Goal: Transaction & Acquisition: Purchase product/service

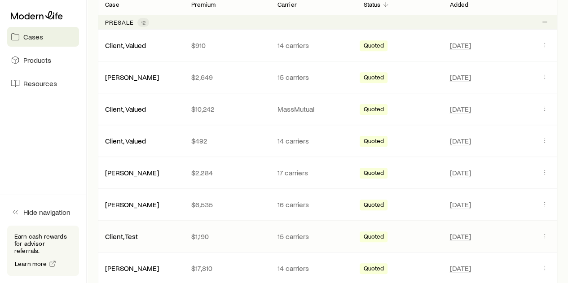
scroll to position [179, 0]
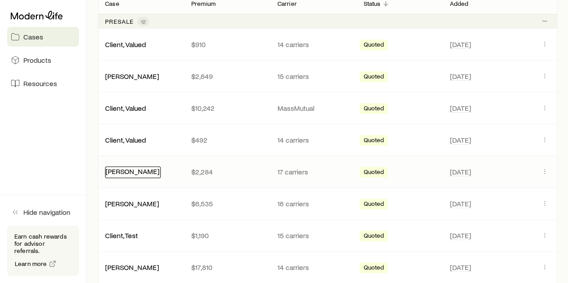
click at [118, 171] on link "[PERSON_NAME]" at bounding box center [132, 171] width 54 height 9
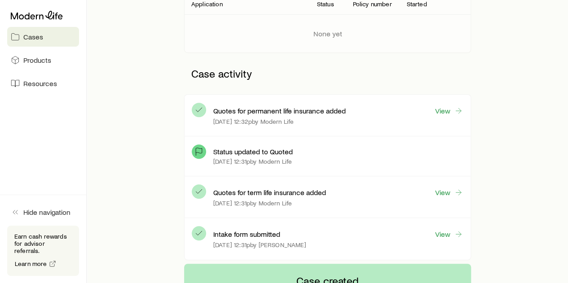
scroll to position [179, 0]
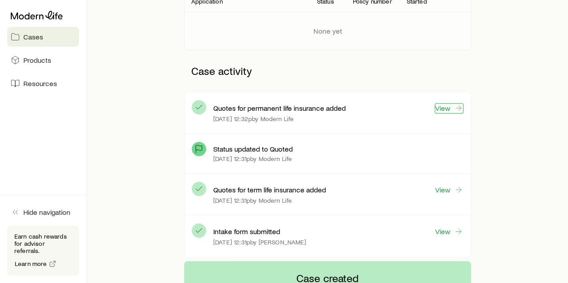
click at [445, 105] on link "View" at bounding box center [448, 108] width 29 height 10
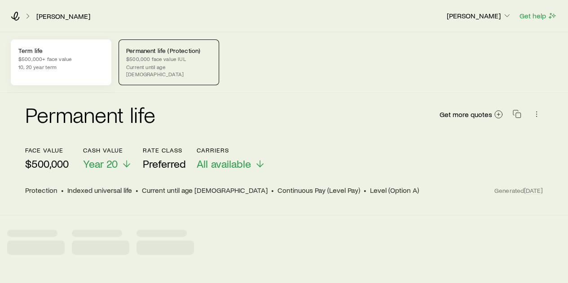
click at [53, 53] on p "Term life" at bounding box center [60, 50] width 85 height 7
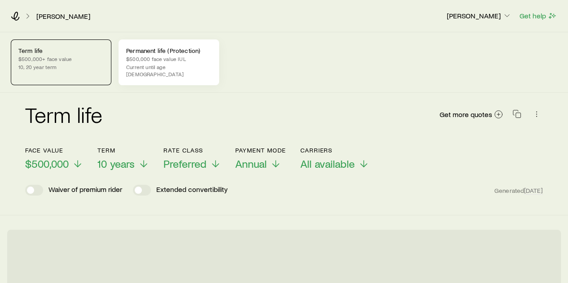
click at [145, 54] on div "Permanent life (Protection) $500,000 face value IUL Current until age [DEMOGRAP…" at bounding box center [168, 62] width 101 height 46
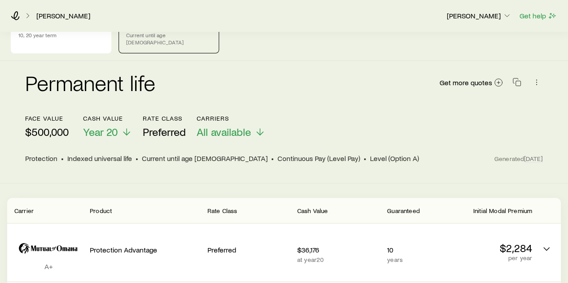
scroll to position [90, 0]
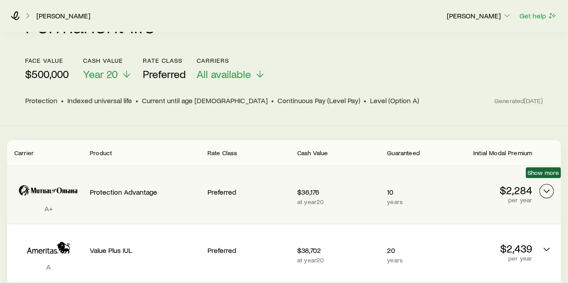
click at [543, 186] on icon "Permanent quotes" at bounding box center [546, 191] width 11 height 11
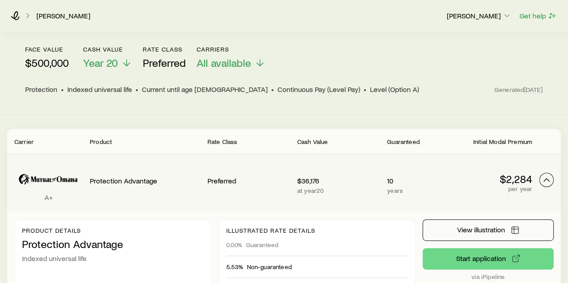
scroll to position [135, 0]
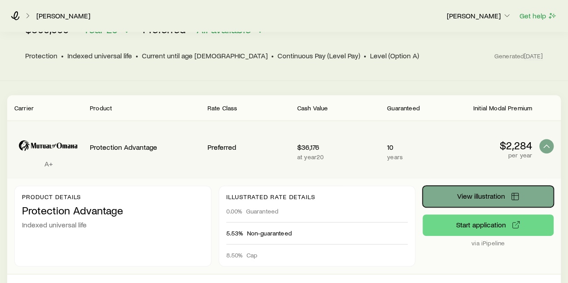
click at [470, 193] on span "View illustration" at bounding box center [481, 196] width 48 height 7
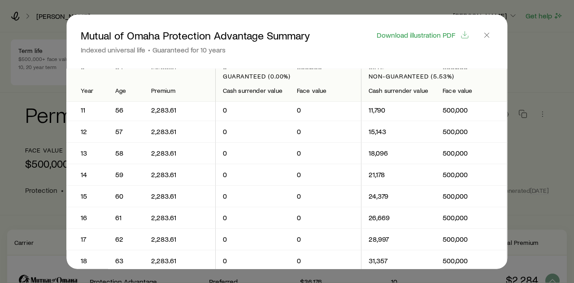
scroll to position [224, 0]
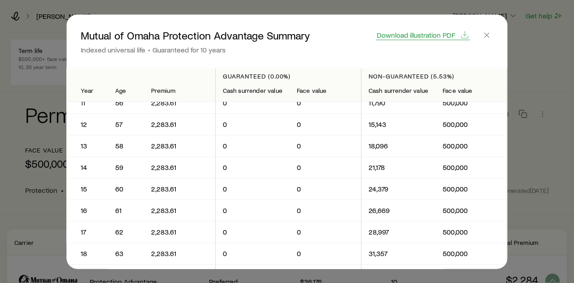
click at [421, 33] on span "Download illustration PDF" at bounding box center [416, 34] width 79 height 7
click at [486, 35] on icon "button" at bounding box center [487, 35] width 9 height 9
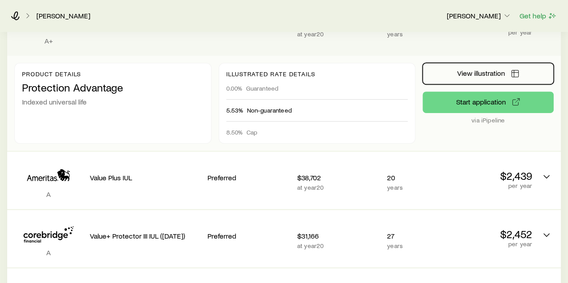
scroll to position [269, 0]
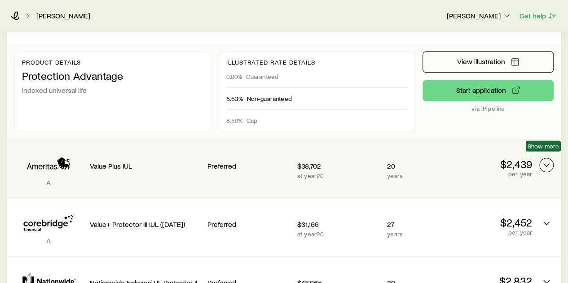
click at [543, 160] on icon "Permanent quotes" at bounding box center [546, 165] width 11 height 11
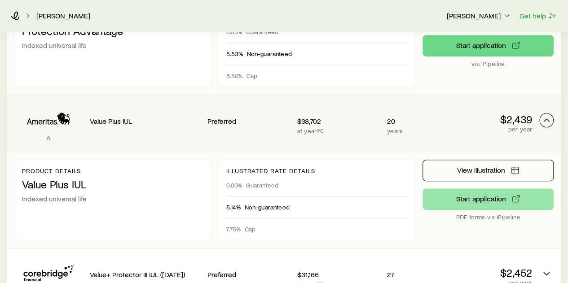
scroll to position [404, 0]
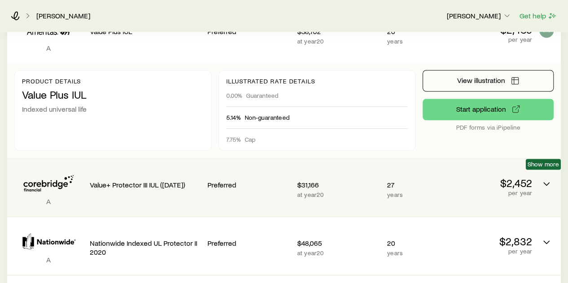
click at [541, 170] on span "Show more" at bounding box center [542, 164] width 35 height 11
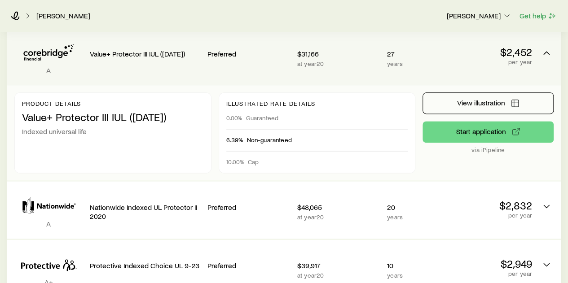
scroll to position [538, 0]
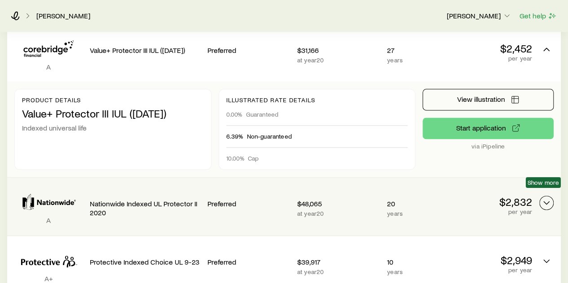
click at [547, 197] on icon "Permanent quotes" at bounding box center [546, 202] width 11 height 11
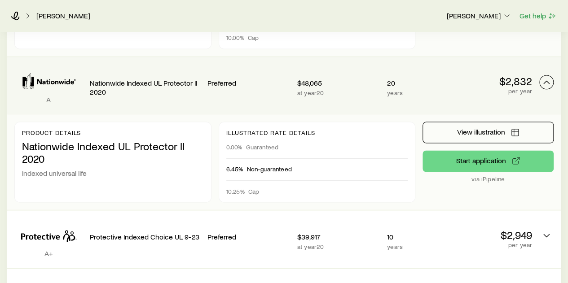
scroll to position [673, 0]
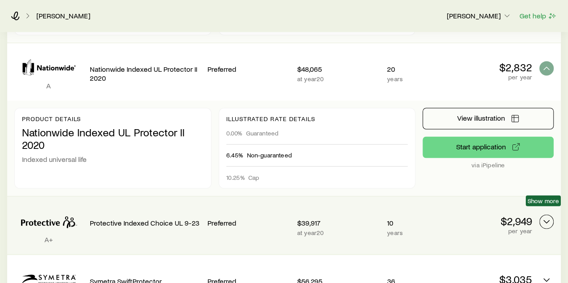
click at [544, 220] on polyline "Permanent quotes" at bounding box center [545, 221] width 5 height 3
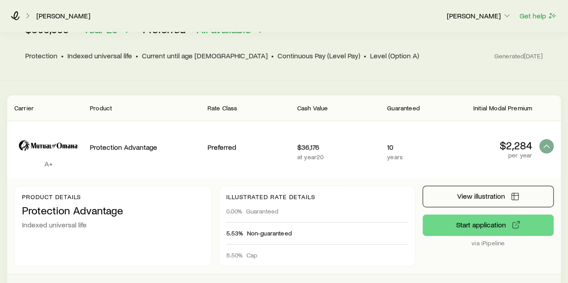
scroll to position [0, 0]
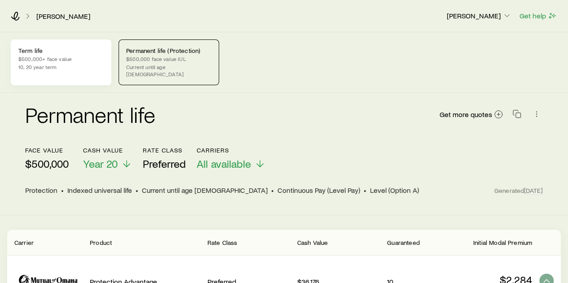
click at [61, 58] on p "$500,000+ face value" at bounding box center [60, 58] width 85 height 7
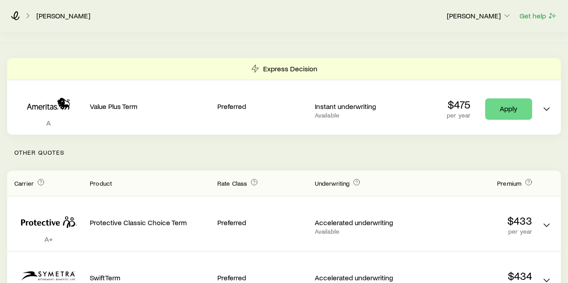
scroll to position [224, 0]
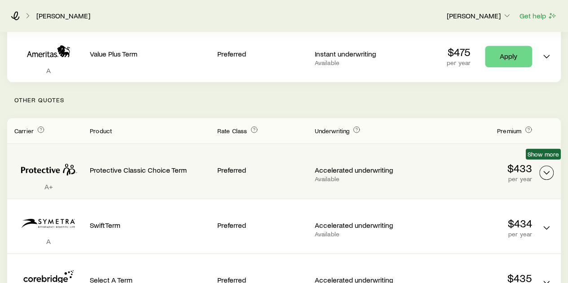
click at [547, 167] on icon "Term quotes" at bounding box center [546, 172] width 11 height 11
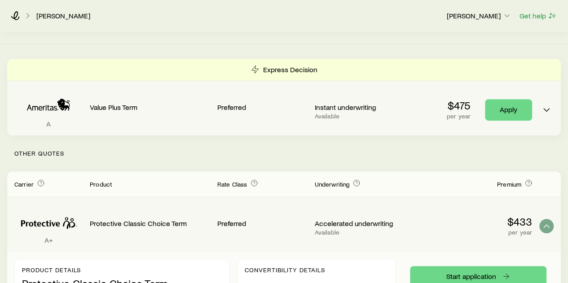
scroll to position [179, 0]
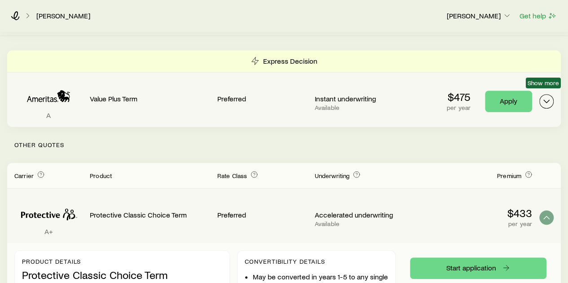
click at [546, 96] on icon "Term quotes" at bounding box center [546, 101] width 11 height 11
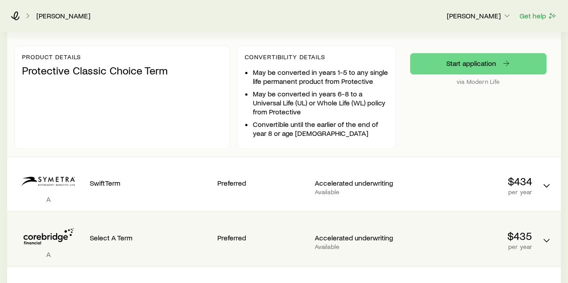
scroll to position [494, 0]
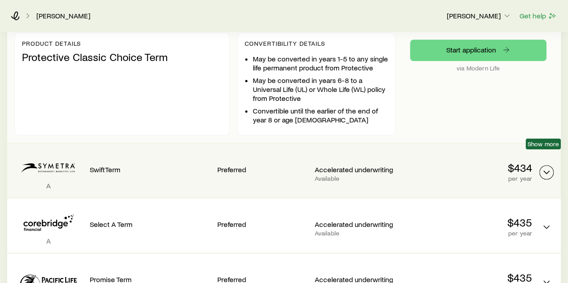
click at [544, 167] on icon "Term quotes" at bounding box center [546, 172] width 11 height 11
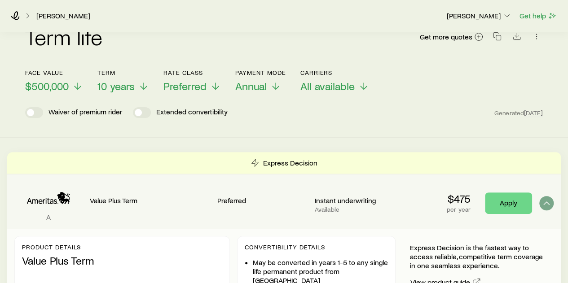
scroll to position [0, 0]
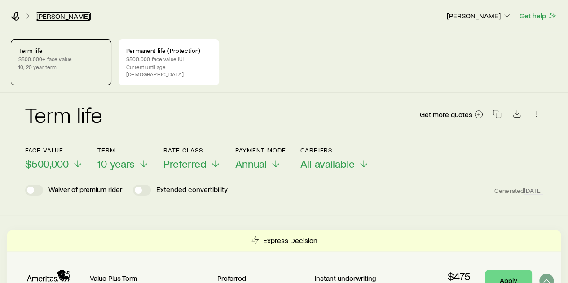
click at [56, 16] on link "[PERSON_NAME]" at bounding box center [63, 16] width 55 height 9
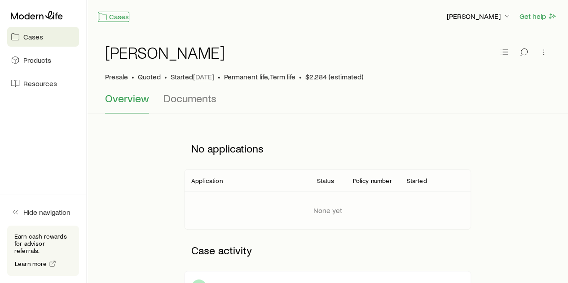
click at [118, 16] on link "Cases" at bounding box center [113, 17] width 31 height 10
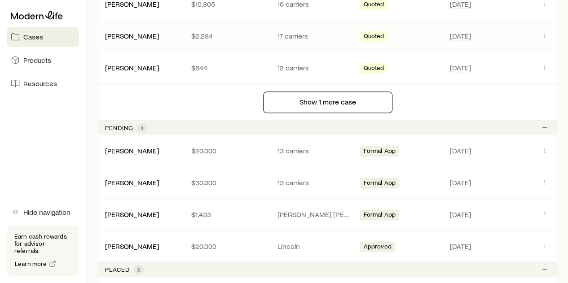
scroll to position [494, 0]
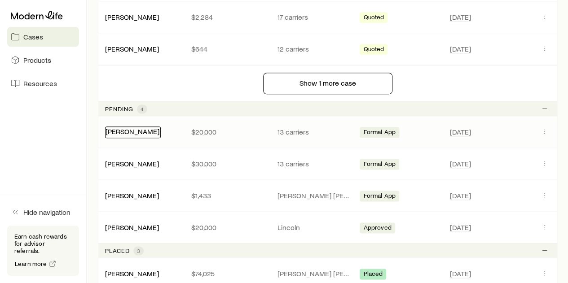
click at [125, 131] on link "[PERSON_NAME]" at bounding box center [132, 131] width 54 height 9
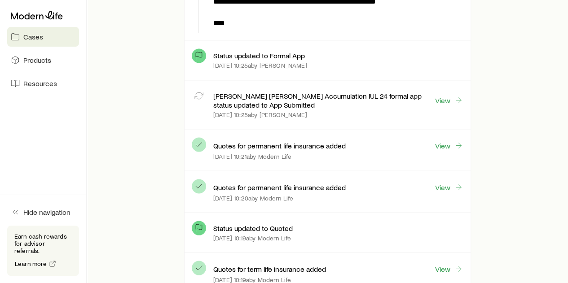
scroll to position [763, 0]
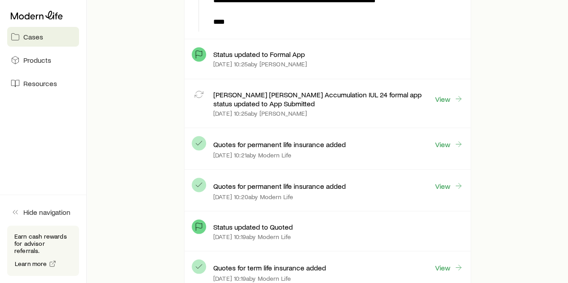
click at [455, 101] on div "[PERSON_NAME] [PERSON_NAME] Accumulation IUL 24 formal app status updated to Ap…" at bounding box center [338, 99] width 250 height 18
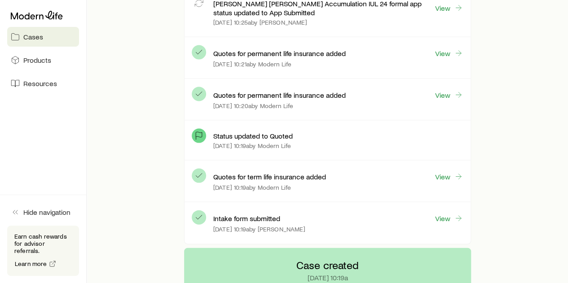
scroll to position [853, 0]
click at [444, 173] on link "View" at bounding box center [448, 178] width 29 height 10
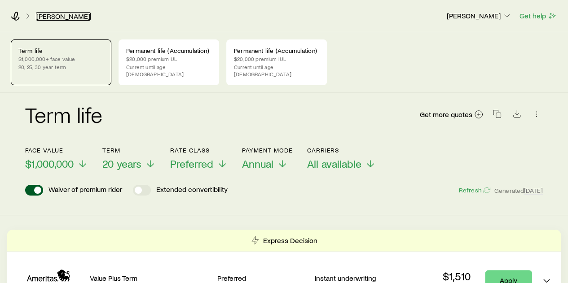
click at [60, 17] on link "[PERSON_NAME]" at bounding box center [63, 16] width 55 height 9
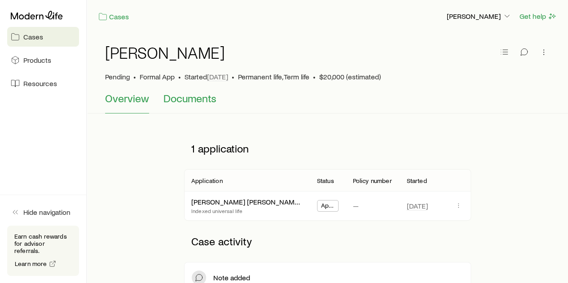
click at [199, 102] on span "Documents" at bounding box center [189, 98] width 53 height 13
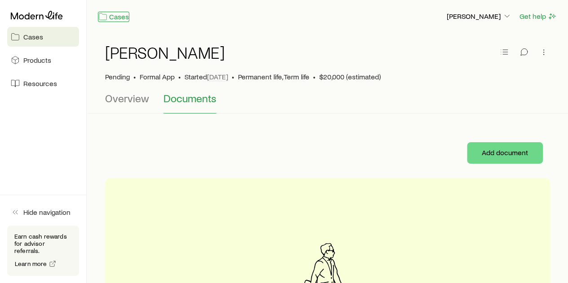
click at [114, 19] on link "Cases" at bounding box center [113, 17] width 31 height 10
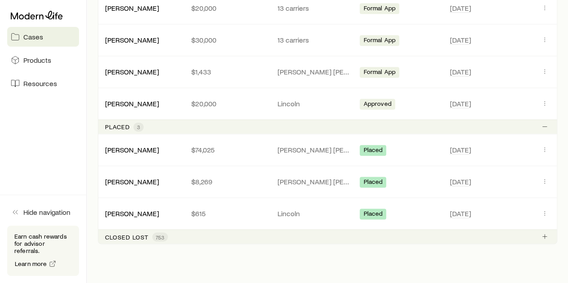
scroll to position [628, 0]
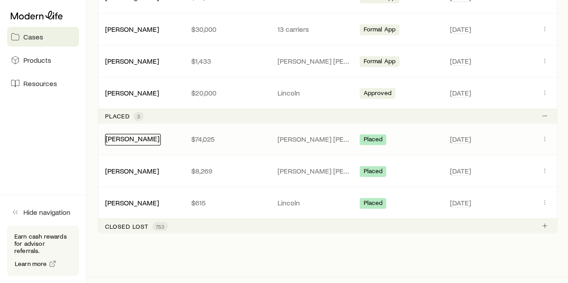
click at [141, 136] on link "[PERSON_NAME]" at bounding box center [132, 138] width 54 height 9
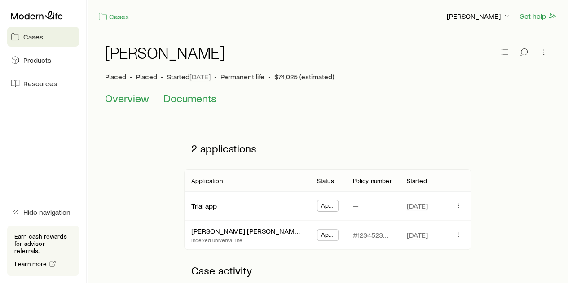
click at [191, 96] on span "Documents" at bounding box center [189, 98] width 53 height 13
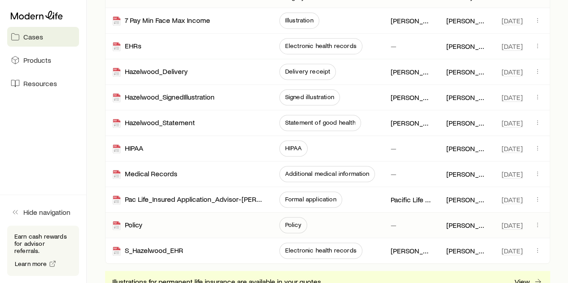
scroll to position [179, 0]
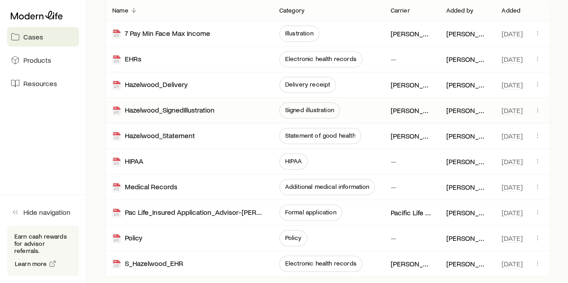
click at [311, 108] on span "Signed illustration" at bounding box center [309, 109] width 49 height 7
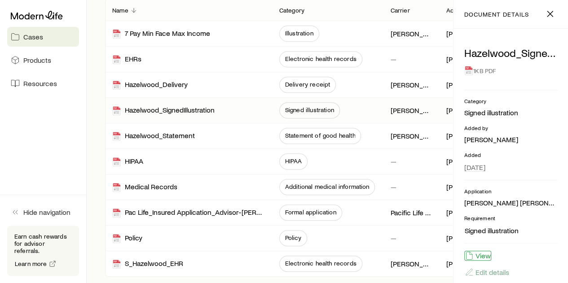
click at [480, 255] on button "View" at bounding box center [477, 256] width 27 height 10
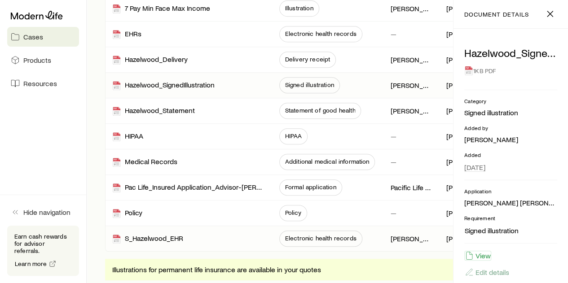
scroll to position [224, 0]
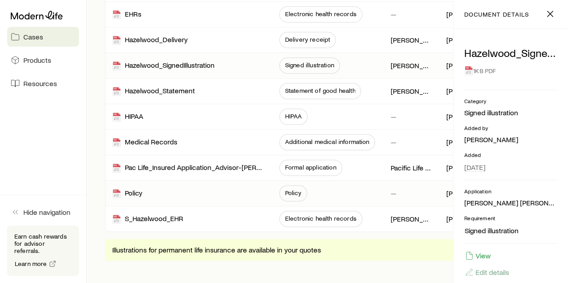
click at [294, 193] on span "Policy" at bounding box center [293, 192] width 16 height 7
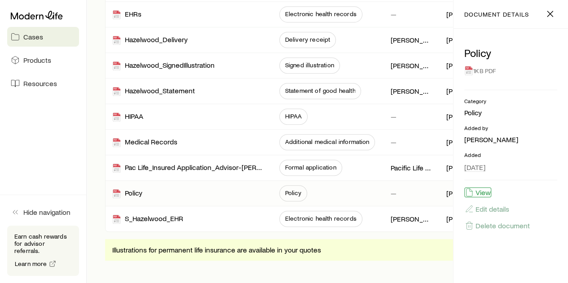
click at [483, 194] on button "View" at bounding box center [477, 193] width 27 height 10
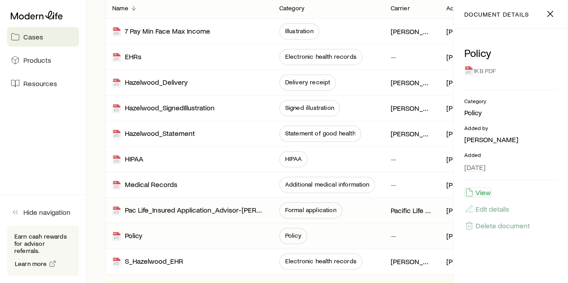
scroll to position [135, 0]
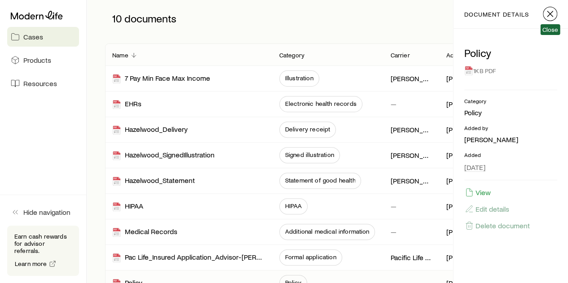
click at [552, 16] on icon "button" at bounding box center [549, 14] width 11 height 11
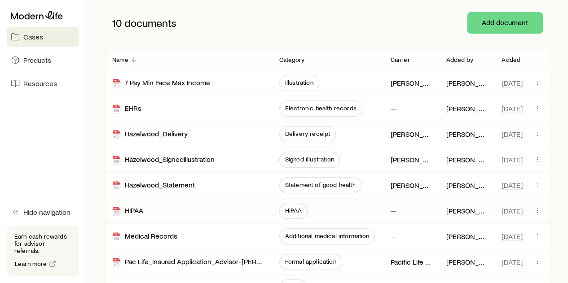
scroll to position [0, 0]
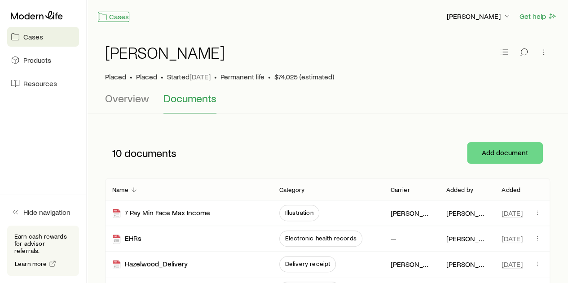
click at [118, 16] on link "Cases" at bounding box center [113, 17] width 31 height 10
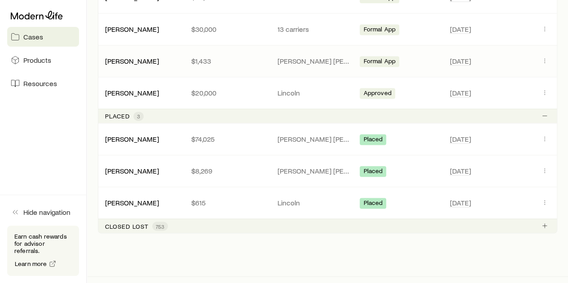
scroll to position [640, 0]
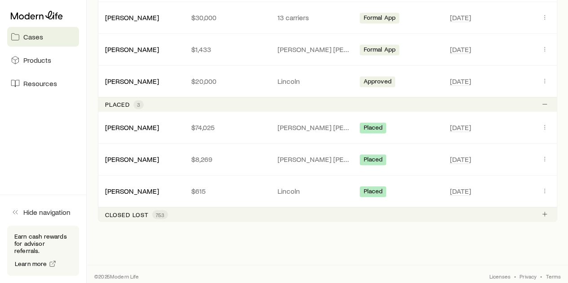
click at [131, 213] on p "Closed lost" at bounding box center [127, 214] width 44 height 7
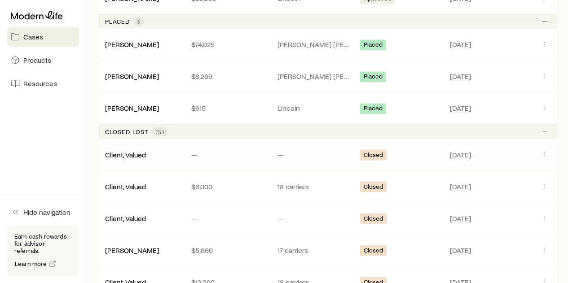
scroll to position [775, 0]
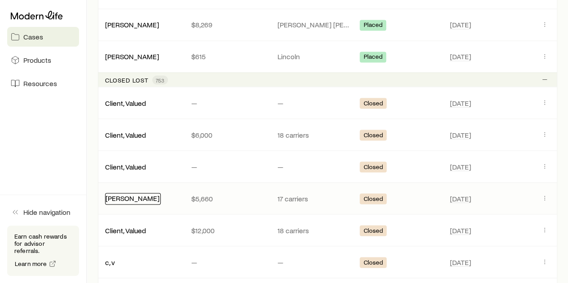
click at [129, 196] on link "[PERSON_NAME]" at bounding box center [132, 197] width 54 height 9
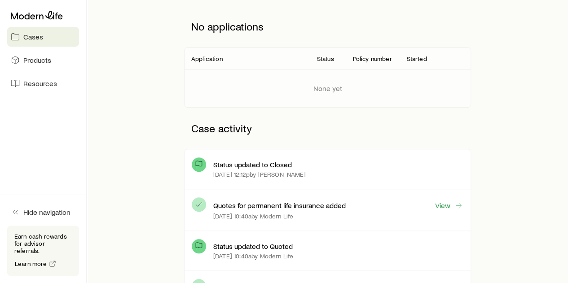
scroll to position [135, 0]
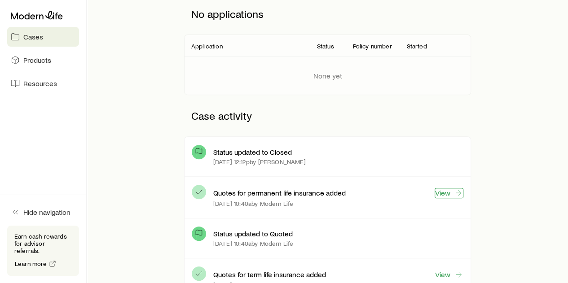
click at [456, 191] on icon at bounding box center [458, 192] width 9 height 9
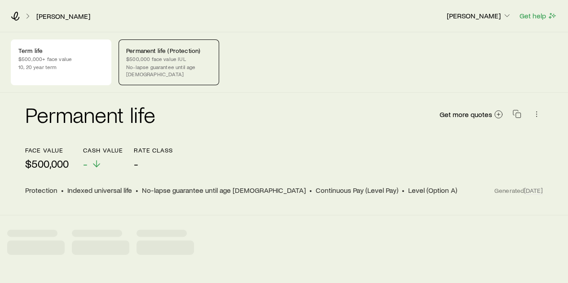
click at [169, 61] on p "$500,000 face value IUL" at bounding box center [168, 58] width 85 height 7
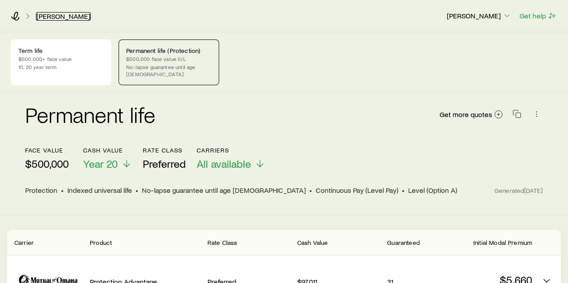
click at [57, 17] on link "[PERSON_NAME]" at bounding box center [63, 16] width 55 height 9
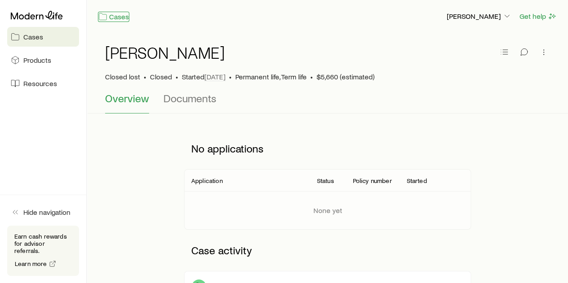
click at [117, 16] on link "Cases" at bounding box center [113, 17] width 31 height 10
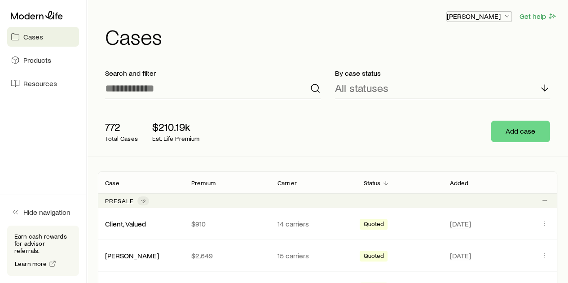
click at [508, 14] on icon "button" at bounding box center [506, 16] width 9 height 9
click at [464, 40] on span "Licenses and contracts" at bounding box center [461, 40] width 74 height 9
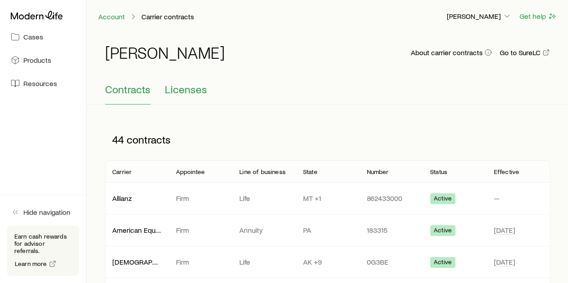
click at [186, 88] on span "Licenses" at bounding box center [186, 89] width 42 height 13
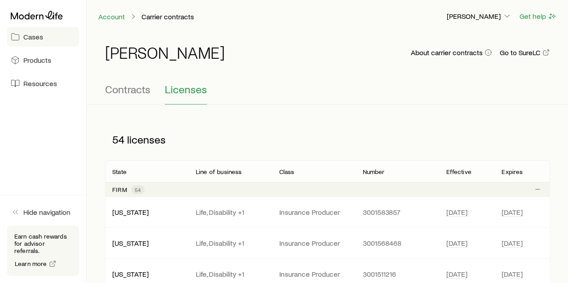
click at [36, 36] on span "Cases" at bounding box center [33, 36] width 20 height 9
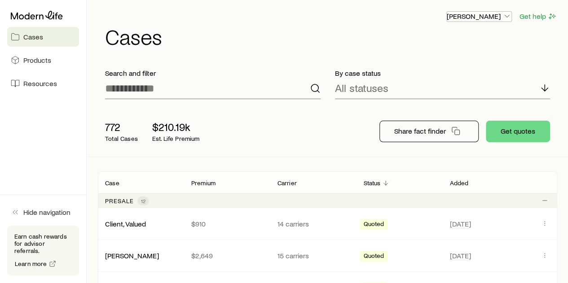
click at [506, 16] on icon "button" at bounding box center [506, 16] width 9 height 9
click at [465, 61] on span "Commission schedule" at bounding box center [458, 60] width 69 height 9
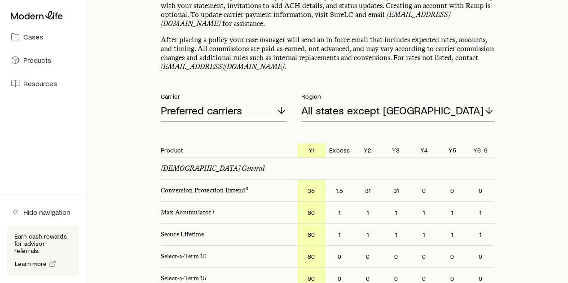
scroll to position [135, 0]
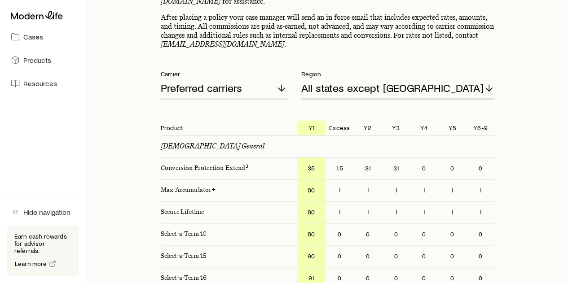
click at [489, 86] on line at bounding box center [489, 88] width 0 height 6
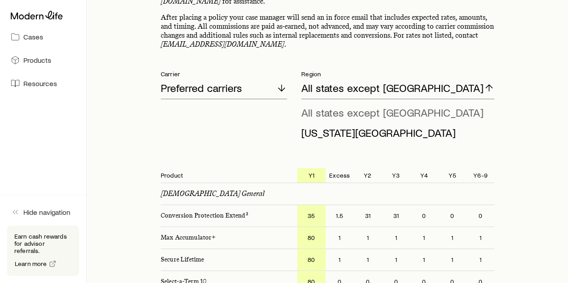
click at [372, 110] on span "All states except [GEOGRAPHIC_DATA]" at bounding box center [392, 112] width 182 height 13
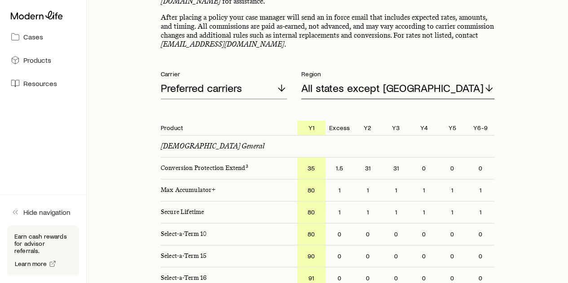
click at [490, 87] on icon at bounding box center [488, 88] width 11 height 11
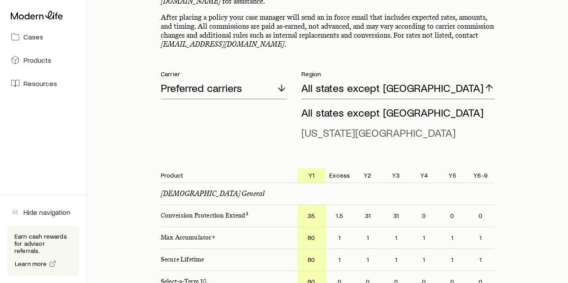
click at [379, 133] on span "[US_STATE][GEOGRAPHIC_DATA]" at bounding box center [378, 132] width 154 height 13
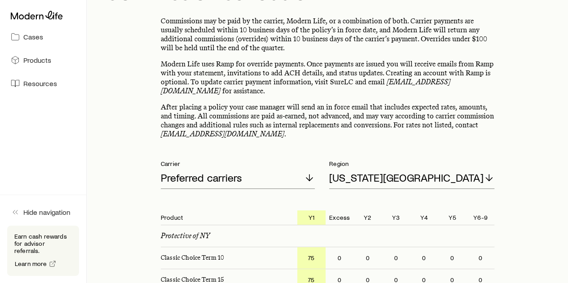
scroll to position [0, 0]
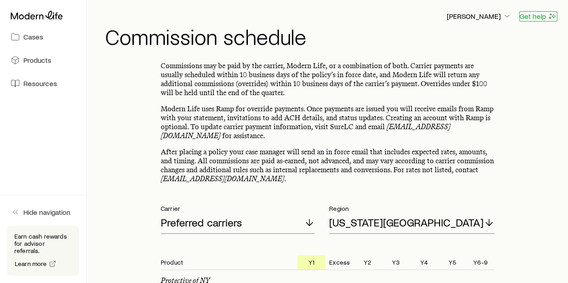
click at [538, 17] on button "Get help" at bounding box center [538, 16] width 38 height 10
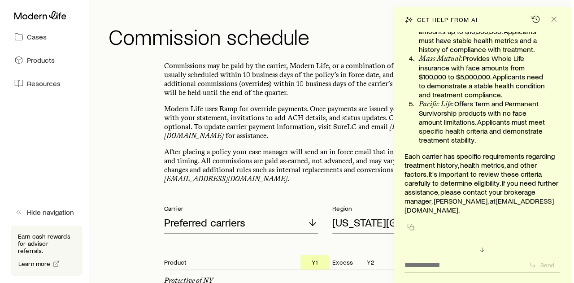
scroll to position [113395, 0]
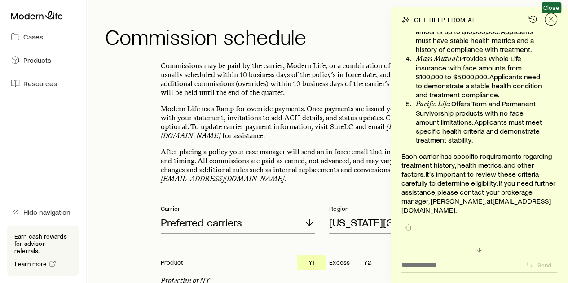
click at [551, 18] on icon "Close" at bounding box center [550, 19] width 9 height 9
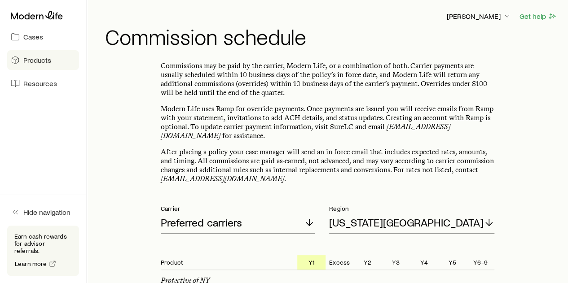
click at [40, 60] on span "Products" at bounding box center [37, 60] width 28 height 9
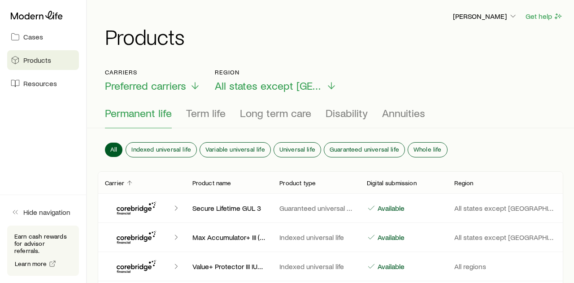
scroll to position [113395, 0]
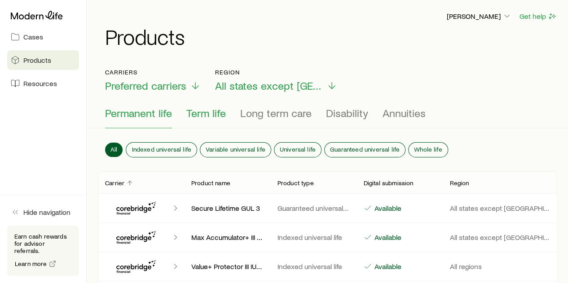
click at [210, 114] on span "Term life" at bounding box center [205, 113] width 39 height 13
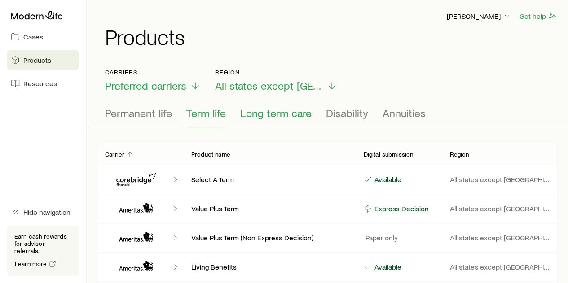
click at [277, 116] on span "Long term care" at bounding box center [275, 113] width 71 height 13
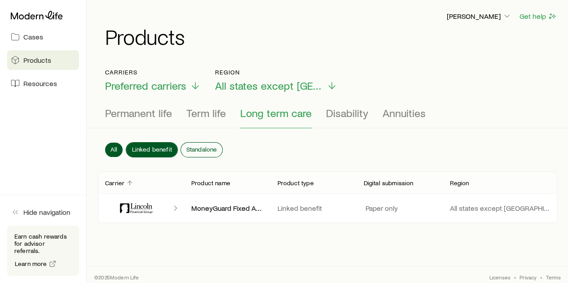
click at [150, 146] on span "Linked benefit" at bounding box center [151, 149] width 40 height 7
click at [113, 147] on span "All" at bounding box center [113, 149] width 7 height 7
click at [326, 83] on icon at bounding box center [331, 87] width 11 height 11
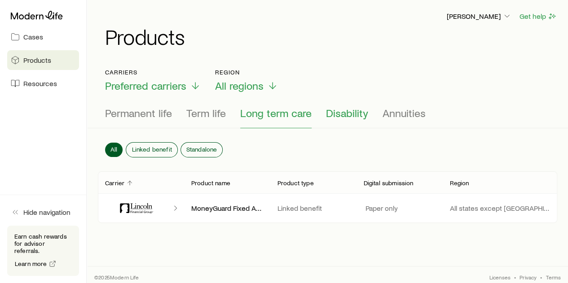
click at [355, 115] on span "Disability" at bounding box center [347, 113] width 42 height 13
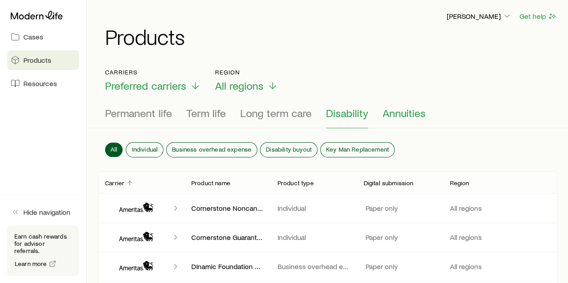
click at [401, 115] on span "Annuities" at bounding box center [403, 113] width 43 height 13
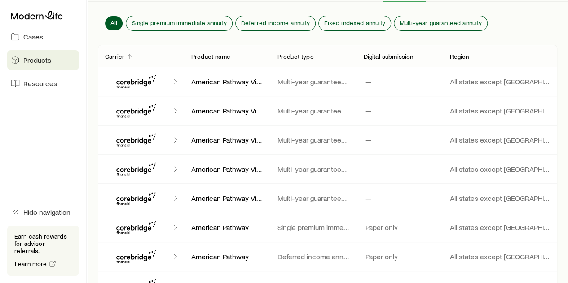
scroll to position [0, 0]
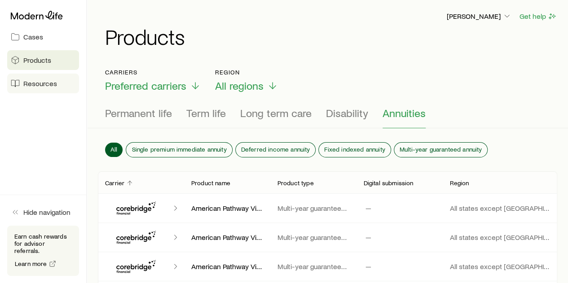
click at [35, 82] on span "Resources" at bounding box center [40, 83] width 34 height 9
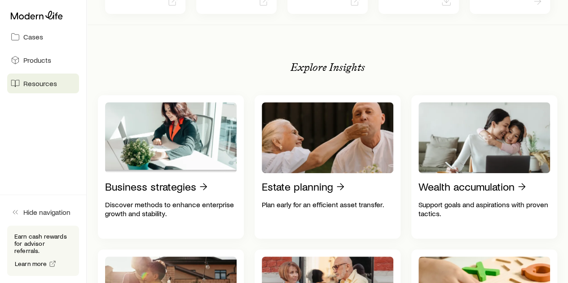
scroll to position [135, 0]
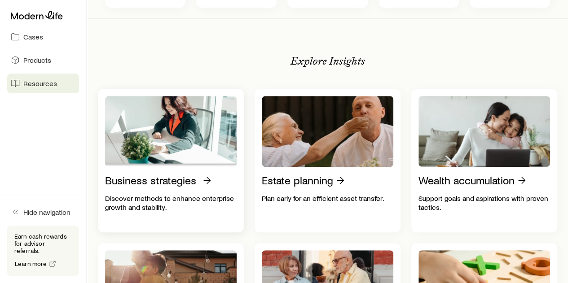
click at [144, 181] on p "Business strategies" at bounding box center [150, 180] width 91 height 13
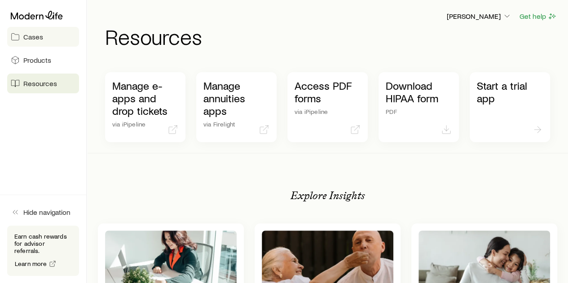
click at [34, 34] on span "Cases" at bounding box center [33, 36] width 20 height 9
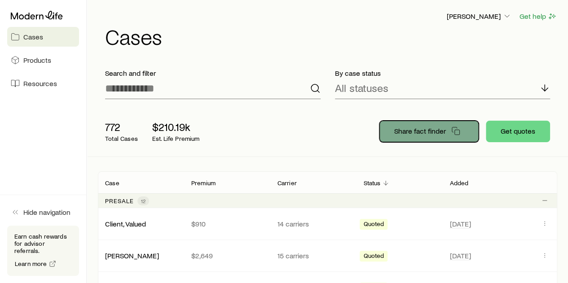
click at [434, 129] on p "Share fact finder" at bounding box center [420, 131] width 52 height 9
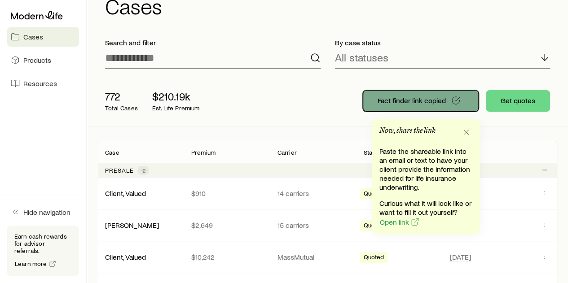
scroll to position [45, 0]
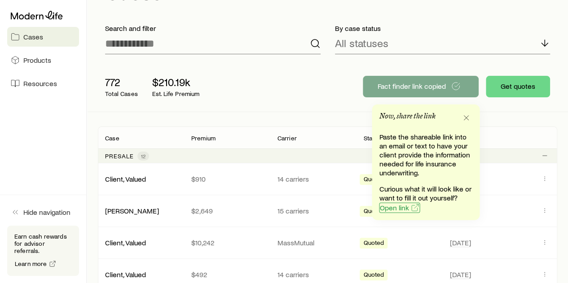
click at [399, 208] on span "Open link" at bounding box center [393, 207] width 29 height 7
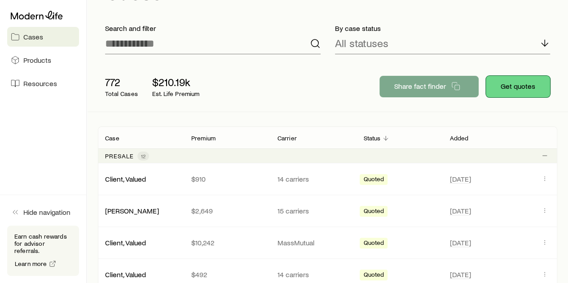
click at [522, 87] on button "Get quotes" at bounding box center [518, 87] width 64 height 22
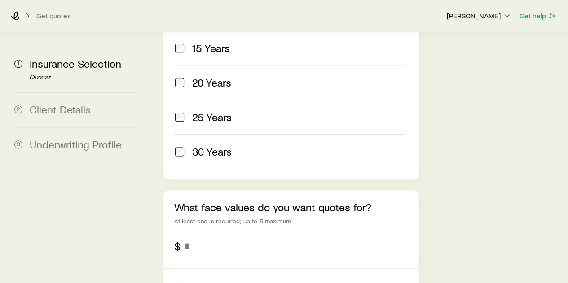
scroll to position [494, 0]
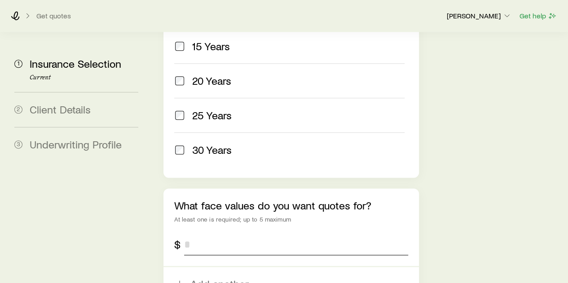
click at [206, 234] on input "tel" at bounding box center [295, 245] width 223 height 22
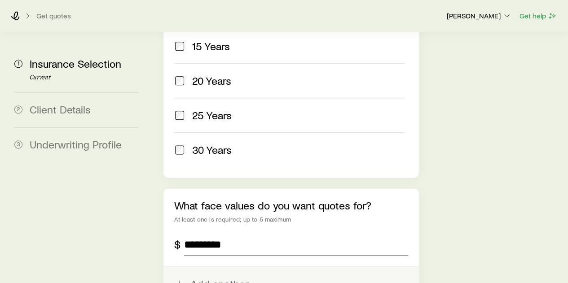
type input "*********"
click at [223, 267] on button "Add another" at bounding box center [290, 284] width 255 height 34
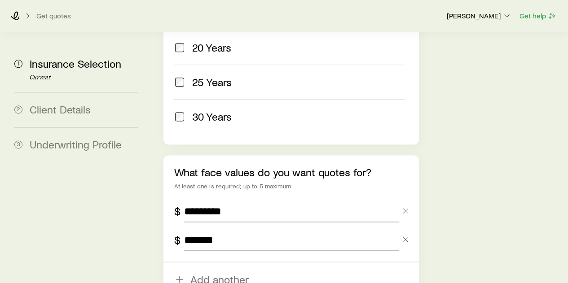
scroll to position [628, 0]
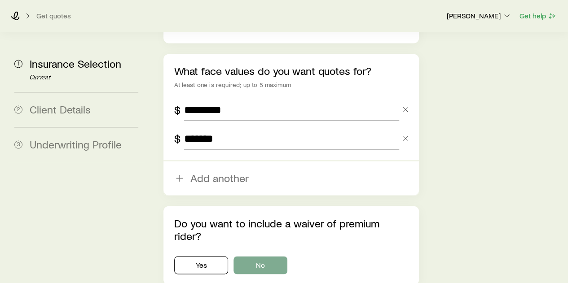
type input "*******"
click at [266, 256] on button "No" at bounding box center [260, 265] width 54 height 18
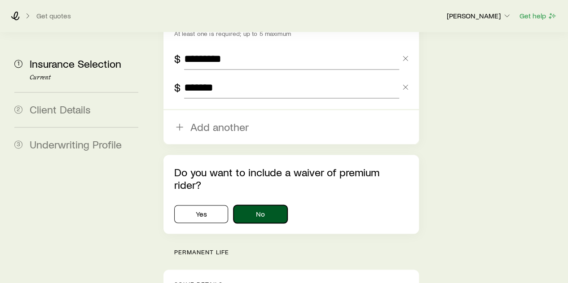
scroll to position [763, 0]
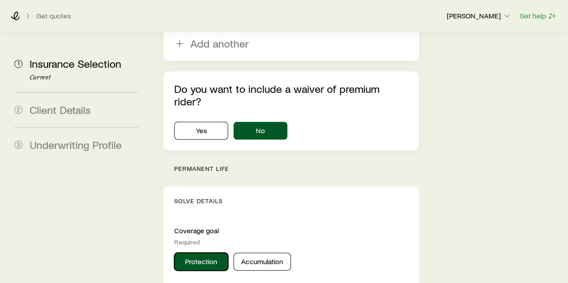
click at [211, 253] on button "Protection" at bounding box center [201, 262] width 54 height 18
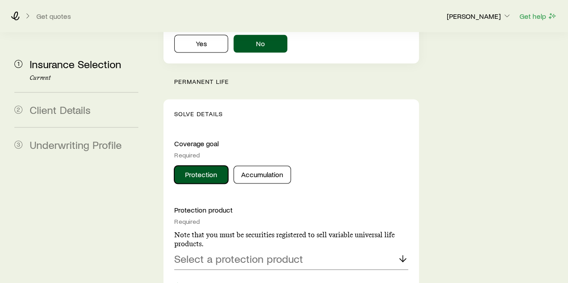
scroll to position [853, 0]
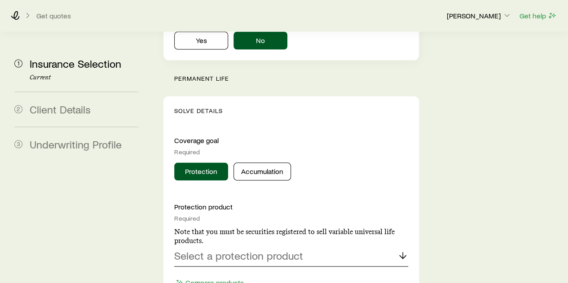
click at [261, 249] on p "Select a protection product" at bounding box center [238, 255] width 129 height 13
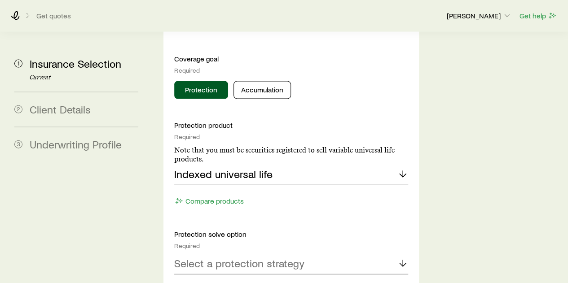
scroll to position [942, 0]
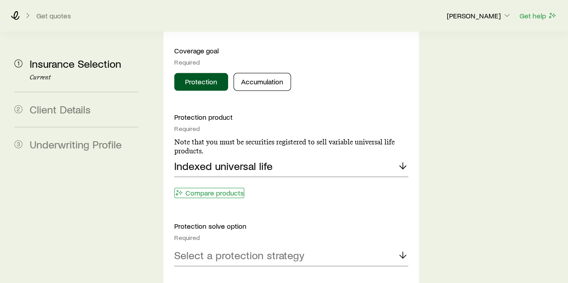
click at [209, 188] on button "Compare products" at bounding box center [209, 193] width 70 height 10
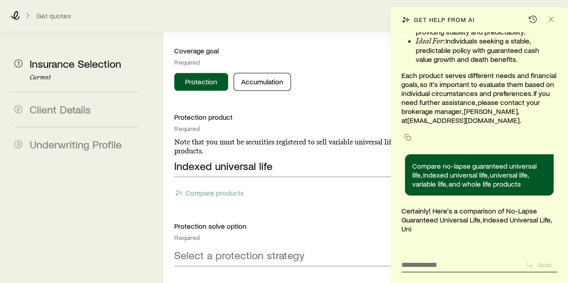
scroll to position [114387, 0]
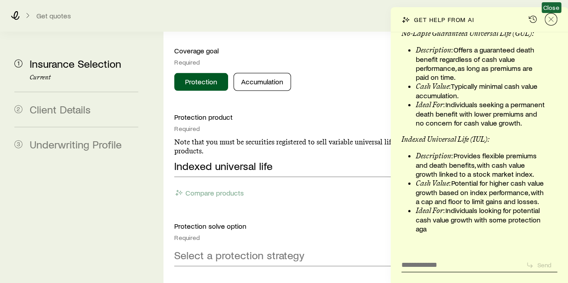
drag, startPoint x: 548, startPoint y: 19, endPoint x: 548, endPoint y: 24, distance: 4.9
click at [549, 19] on icon "Close" at bounding box center [550, 19] width 9 height 9
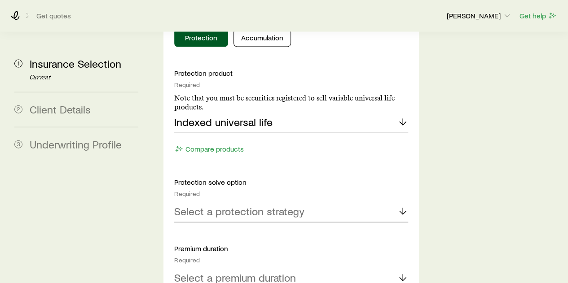
scroll to position [987, 0]
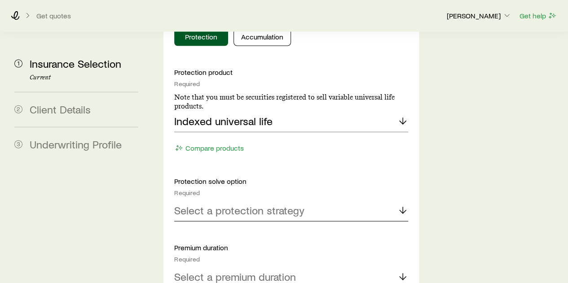
click at [401, 205] on icon at bounding box center [402, 210] width 11 height 11
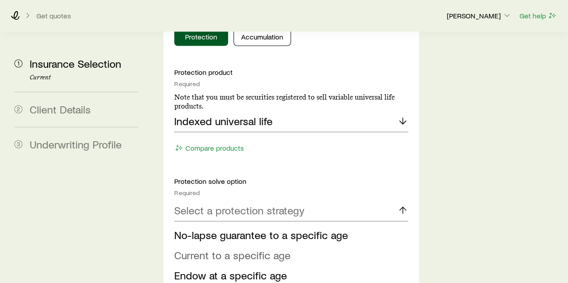
click at [261, 249] on span "Current to a specific age" at bounding box center [232, 255] width 116 height 13
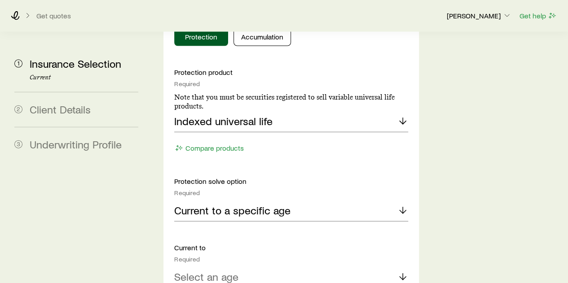
click at [221, 271] on p "Select an age" at bounding box center [206, 277] width 64 height 13
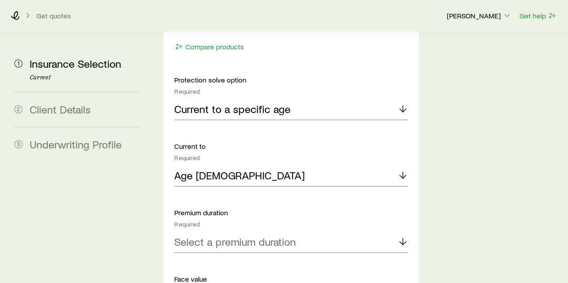
scroll to position [1122, 0]
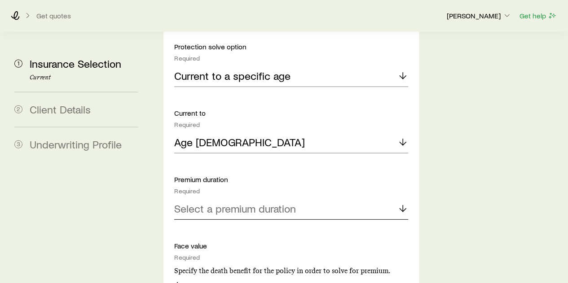
click at [277, 202] on p "Select a premium duration" at bounding box center [235, 208] width 122 height 13
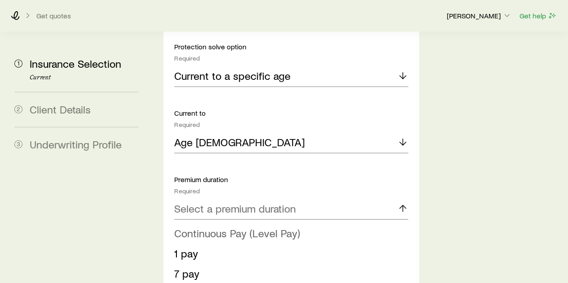
click at [224, 227] on span "Continuous Pay (Level Pay)" at bounding box center [237, 233] width 126 height 13
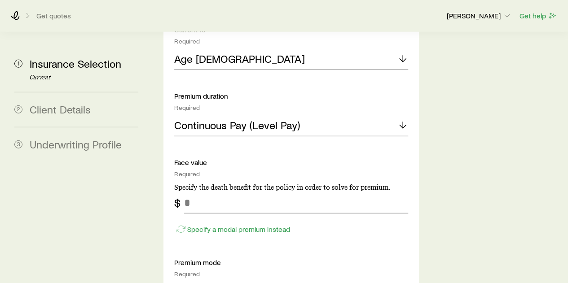
scroll to position [1212, 0]
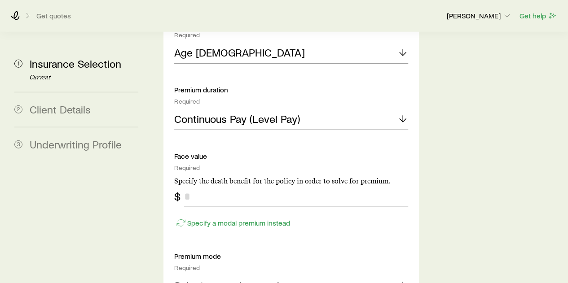
click at [203, 186] on input "tel" at bounding box center [295, 197] width 223 height 22
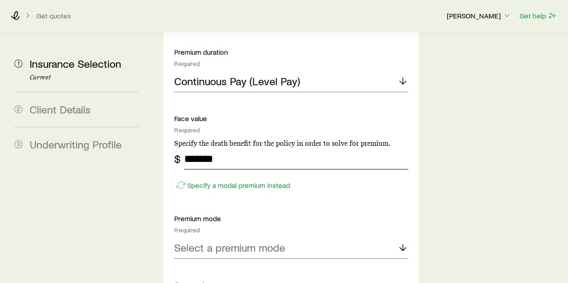
scroll to position [1301, 0]
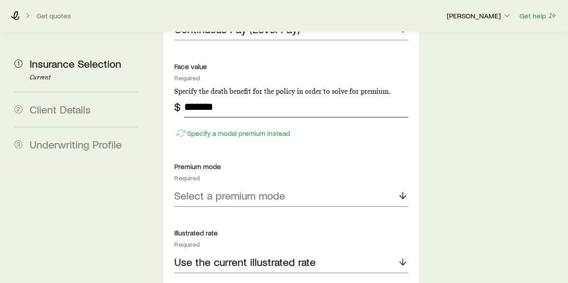
type input "*******"
click at [399, 190] on icon at bounding box center [402, 195] width 11 height 11
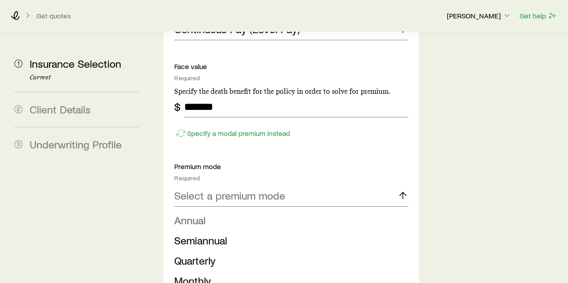
click at [217, 210] on li "Annual" at bounding box center [288, 220] width 228 height 20
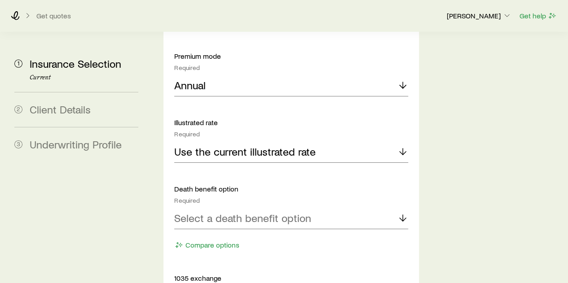
scroll to position [1436, 0]
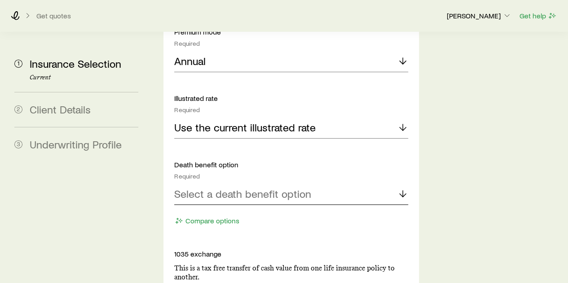
click at [403, 188] on icon at bounding box center [402, 193] width 11 height 11
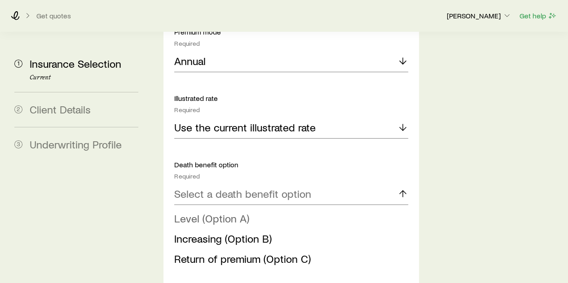
click at [204, 212] on span "Level (Option A)" at bounding box center [211, 218] width 75 height 13
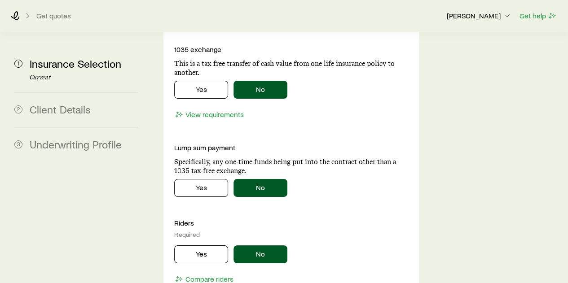
scroll to position [1660, 0]
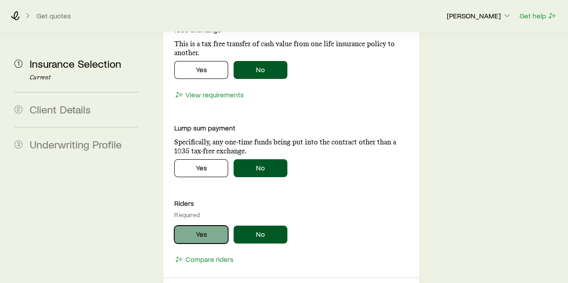
click at [205, 226] on button "Yes" at bounding box center [201, 235] width 54 height 18
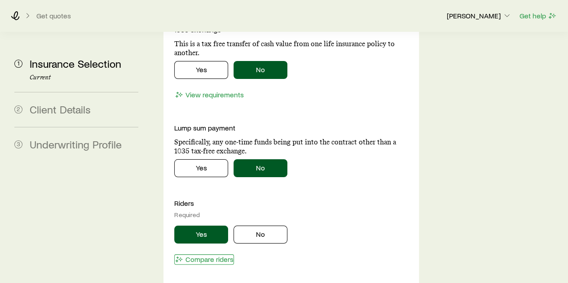
click at [206, 254] on button "Compare riders" at bounding box center [204, 259] width 60 height 10
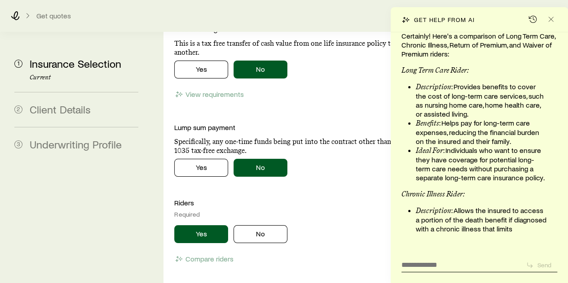
scroll to position [1705, 0]
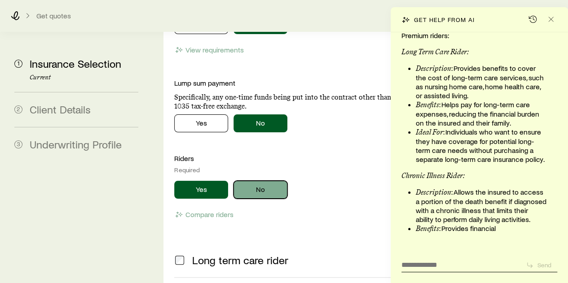
click at [261, 181] on button "No" at bounding box center [260, 190] width 54 height 18
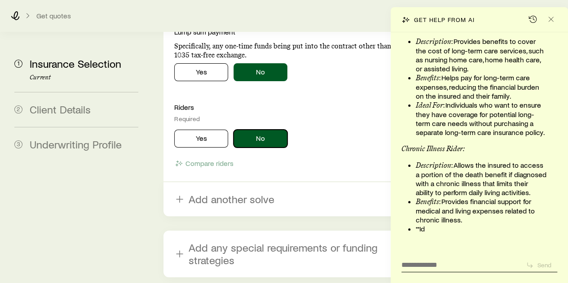
scroll to position [1772, 0]
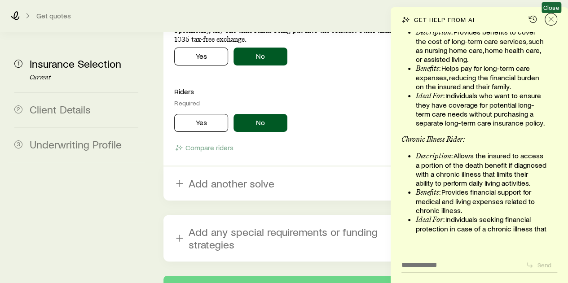
click at [552, 20] on icon "Close" at bounding box center [550, 19] width 9 height 9
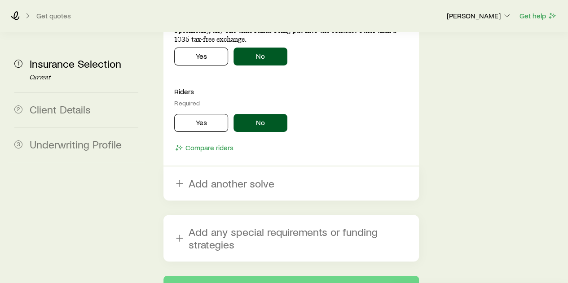
scroll to position [115426, 0]
click at [285, 276] on button "Next: Client Details" at bounding box center [290, 287] width 255 height 22
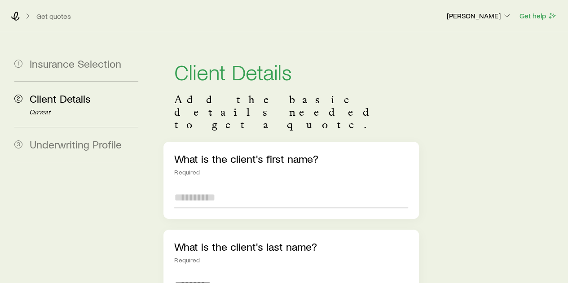
click at [209, 187] on input "text" at bounding box center [290, 198] width 233 height 22
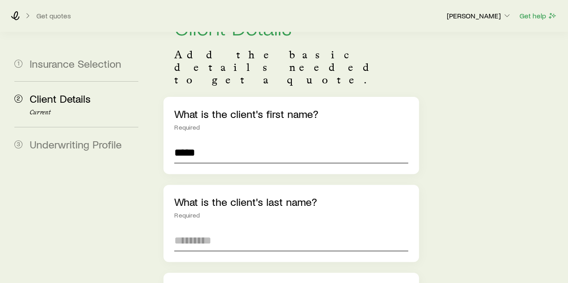
type input "*****"
click at [218, 230] on input "text" at bounding box center [290, 241] width 233 height 22
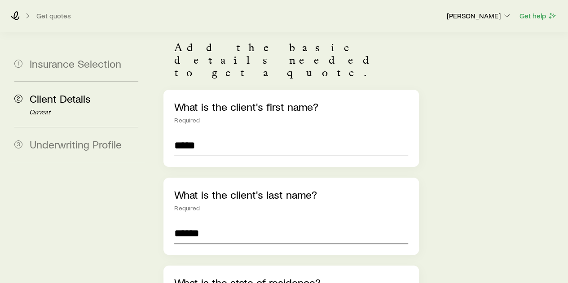
scroll to position [90, 0]
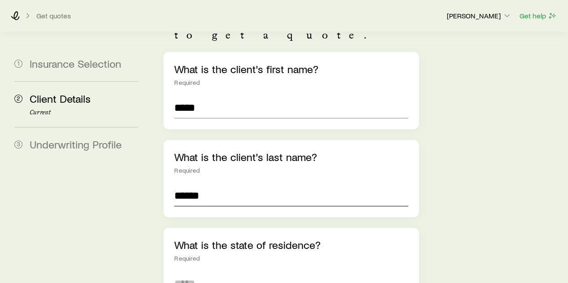
type input "******"
click at [215, 273] on input at bounding box center [290, 284] width 233 height 22
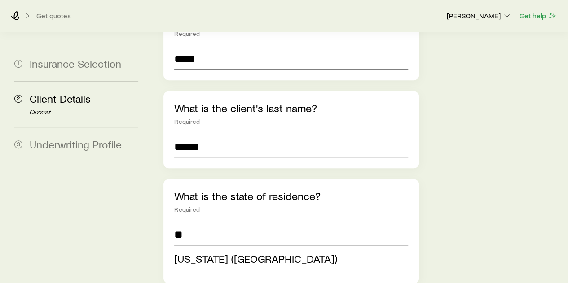
scroll to position [179, 0]
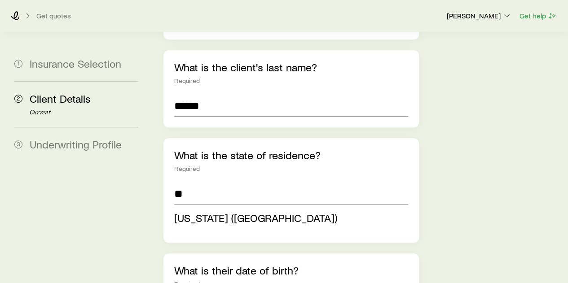
click at [241, 211] on span "North Carolina (NC)" at bounding box center [255, 217] width 163 height 13
type input "**********"
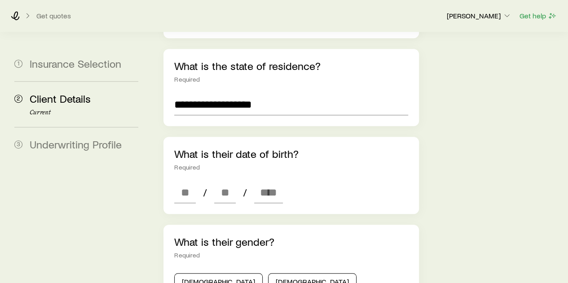
scroll to position [269, 0]
click at [188, 181] on input at bounding box center [185, 192] width 22 height 22
type input "*"
drag, startPoint x: 228, startPoint y: 165, endPoint x: 222, endPoint y: 162, distance: 6.6
click at [226, 181] on input at bounding box center [225, 192] width 22 height 22
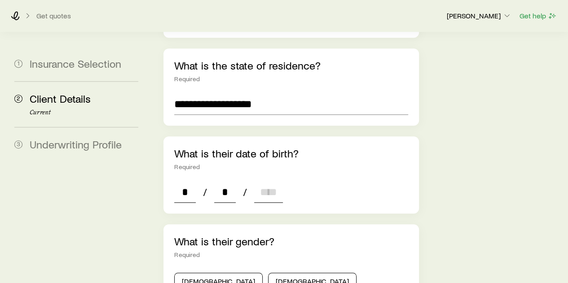
type input "*"
click at [272, 181] on input at bounding box center [268, 192] width 29 height 22
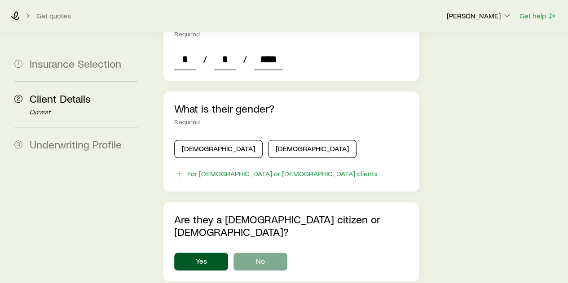
scroll to position [404, 0]
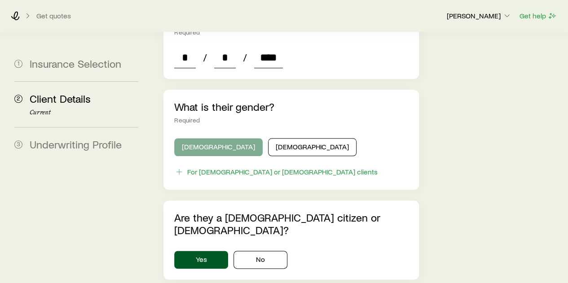
type input "****"
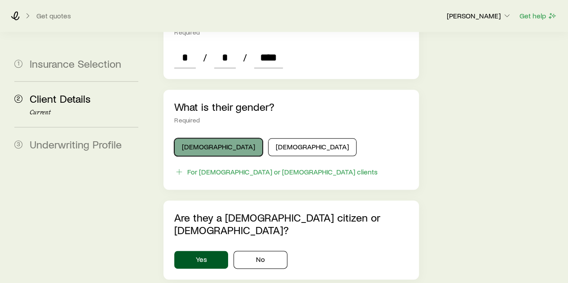
click at [206, 138] on button "Male" at bounding box center [218, 147] width 88 height 18
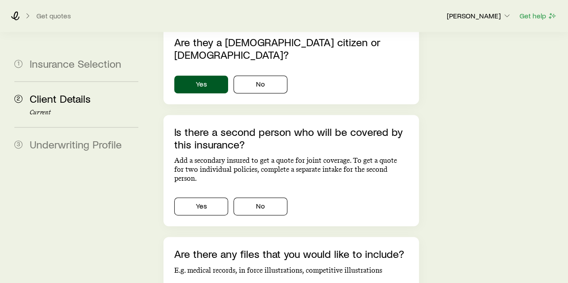
scroll to position [583, 0]
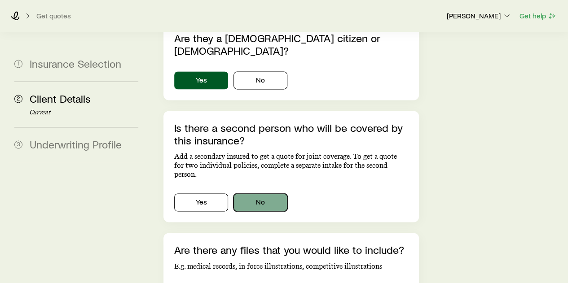
click at [275, 193] on button "No" at bounding box center [260, 202] width 54 height 18
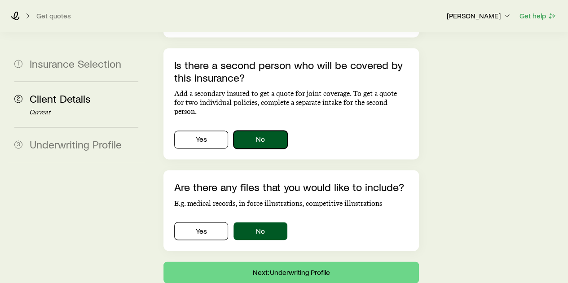
scroll to position [650, 0]
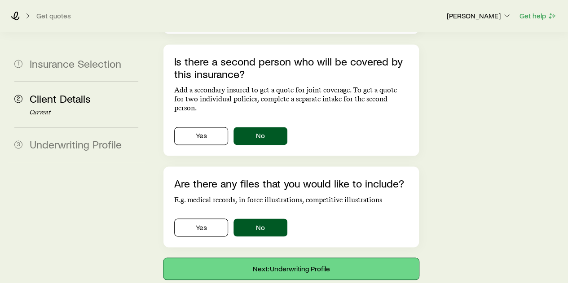
click at [298, 258] on button "Next: Underwriting Profile" at bounding box center [290, 269] width 255 height 22
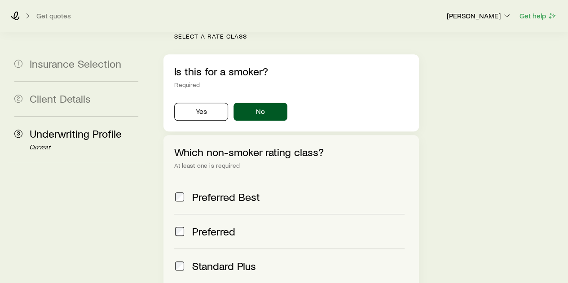
scroll to position [359, 0]
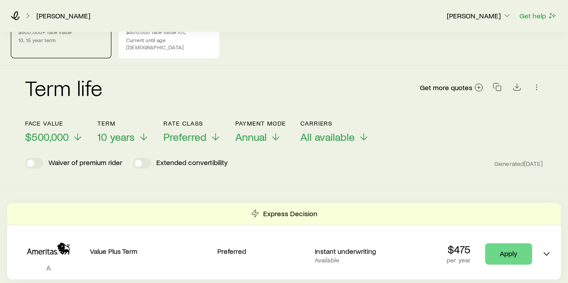
scroll to position [45, 0]
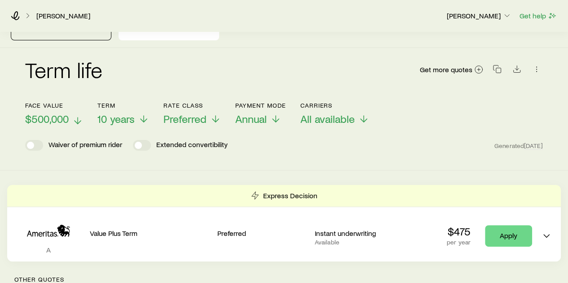
click at [77, 115] on icon at bounding box center [77, 120] width 11 height 11
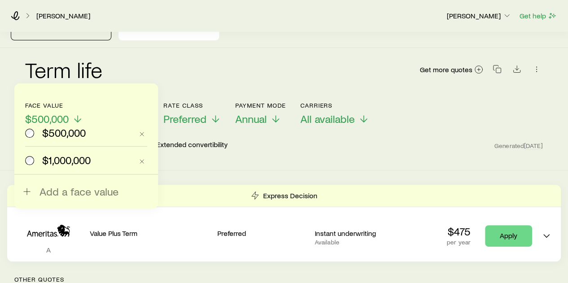
click at [143, 65] on div "Term life Get more quotes" at bounding box center [283, 75] width 517 height 32
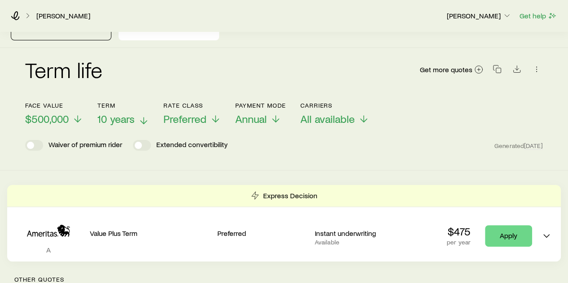
click at [146, 115] on icon at bounding box center [143, 120] width 11 height 11
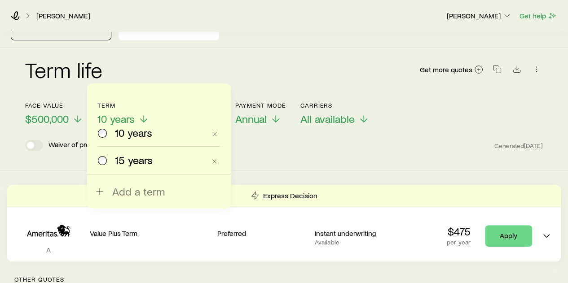
click at [136, 59] on div "Term life Get more quotes" at bounding box center [283, 75] width 517 height 32
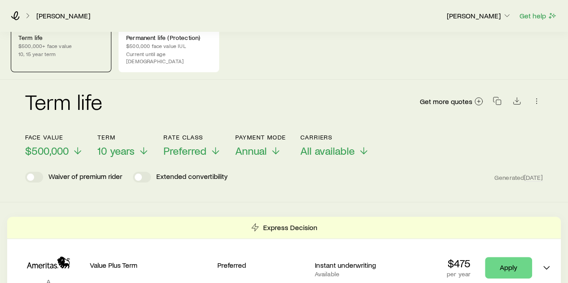
scroll to position [0, 0]
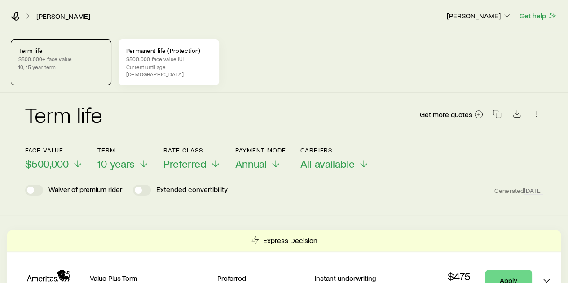
click at [143, 54] on p "Permanent life (Protection)" at bounding box center [168, 50] width 85 height 7
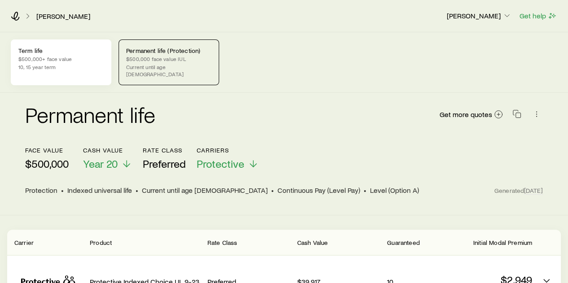
click at [77, 61] on p "$500,000+ face value" at bounding box center [60, 58] width 85 height 7
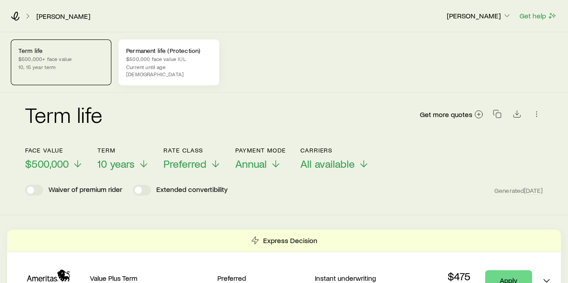
click at [157, 61] on p "$500,000 face value IUL" at bounding box center [168, 58] width 85 height 7
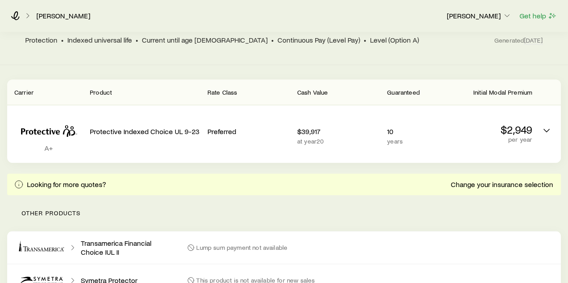
scroll to position [179, 0]
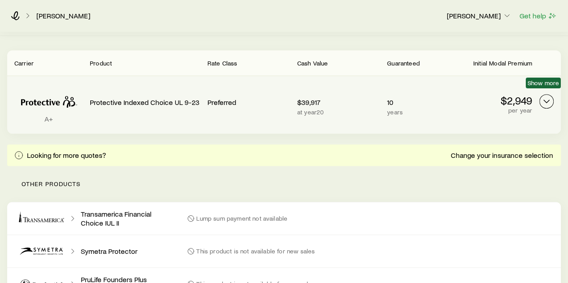
click at [543, 96] on icon "Permanent quotes" at bounding box center [546, 101] width 11 height 11
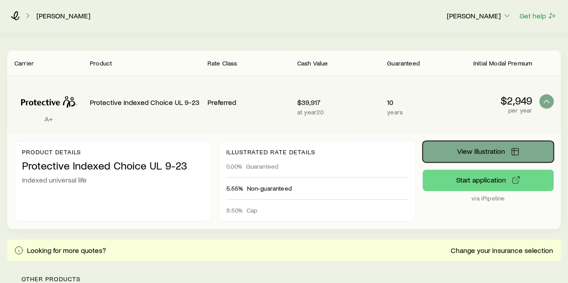
click at [468, 148] on span "View illustration" at bounding box center [481, 151] width 48 height 7
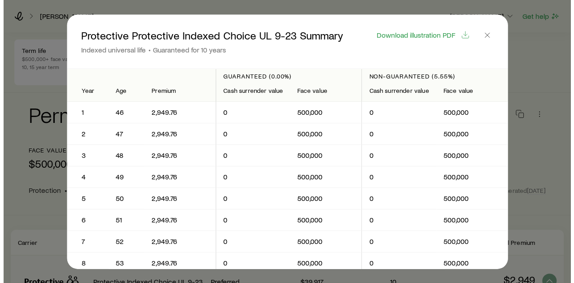
scroll to position [114438, 0]
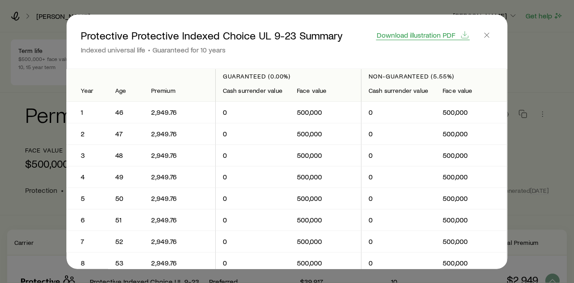
click at [416, 33] on span "Download illustration PDF" at bounding box center [416, 34] width 79 height 7
click at [487, 35] on icon "button" at bounding box center [487, 35] width 9 height 9
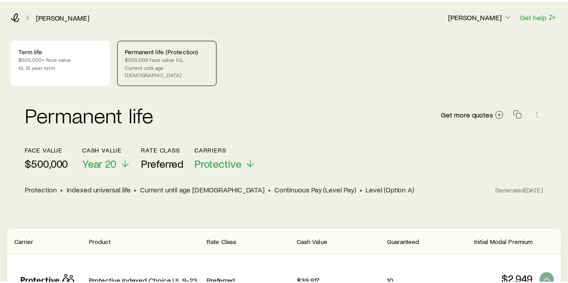
scroll to position [115426, 0]
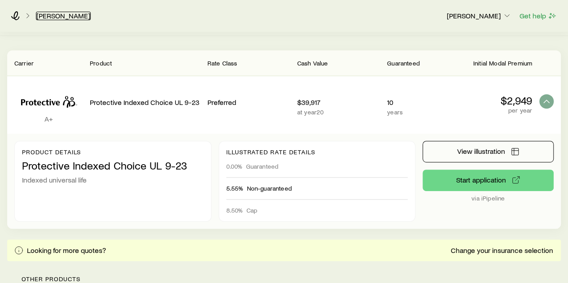
click at [63, 14] on link "Austin, Steve" at bounding box center [63, 16] width 55 height 9
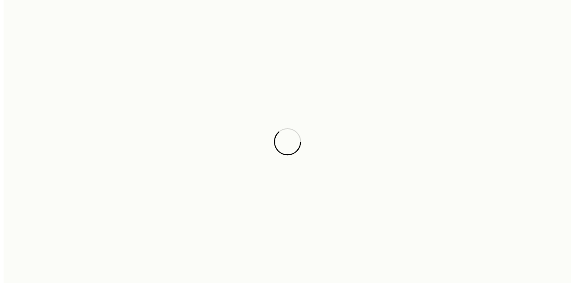
scroll to position [115426, 0]
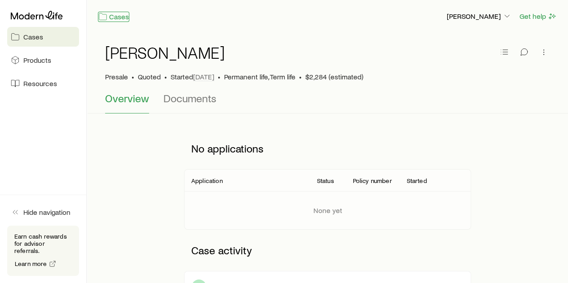
click at [120, 17] on link "Cases" at bounding box center [113, 17] width 31 height 10
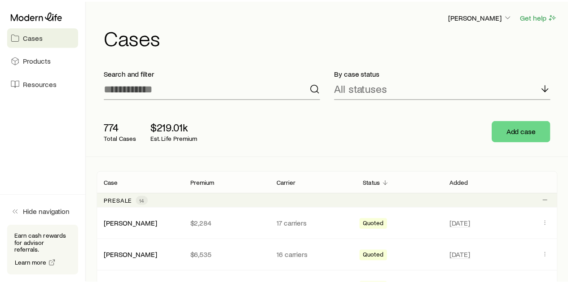
scroll to position [115426, 0]
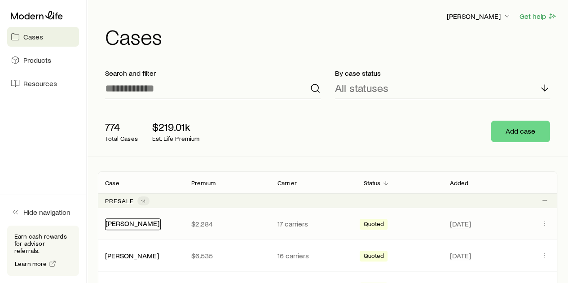
click at [115, 222] on link "Austin, Steve" at bounding box center [132, 223] width 54 height 9
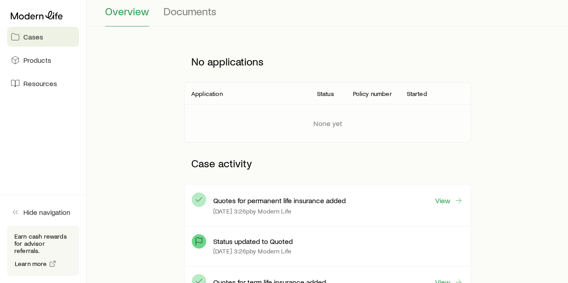
scroll to position [90, 0]
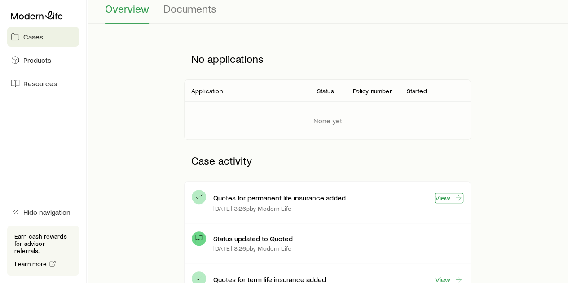
click at [443, 197] on link "View" at bounding box center [448, 198] width 29 height 10
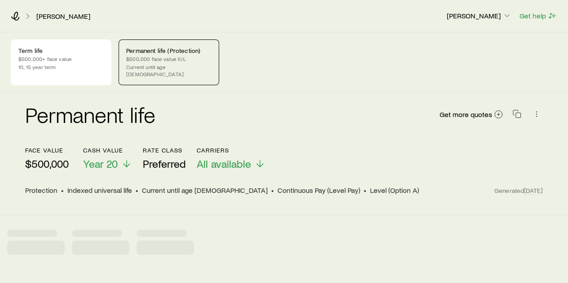
scroll to position [115426, 0]
click at [125, 160] on icon at bounding box center [126, 165] width 11 height 11
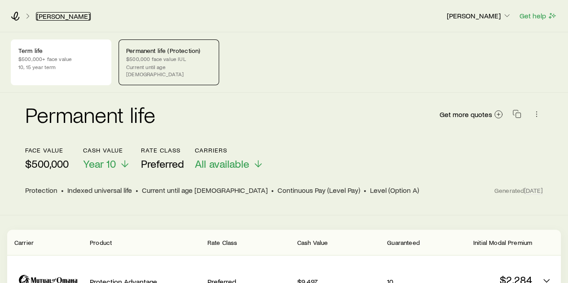
click at [57, 16] on link "Austin, Steve" at bounding box center [63, 16] width 55 height 9
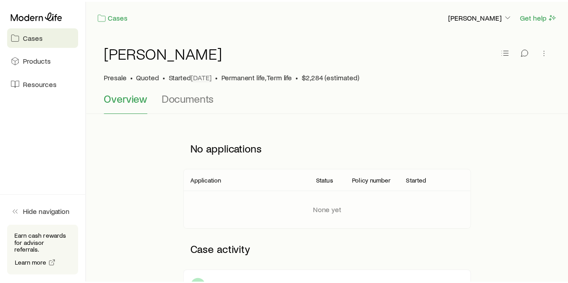
scroll to position [115426, 0]
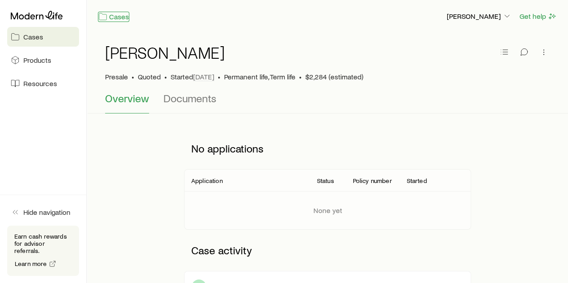
click at [114, 15] on link "Cases" at bounding box center [113, 17] width 31 height 10
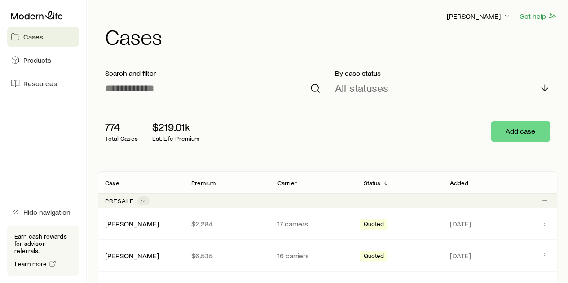
scroll to position [115426, 0]
click at [112, 223] on link "Austin, Steve" at bounding box center [132, 223] width 54 height 9
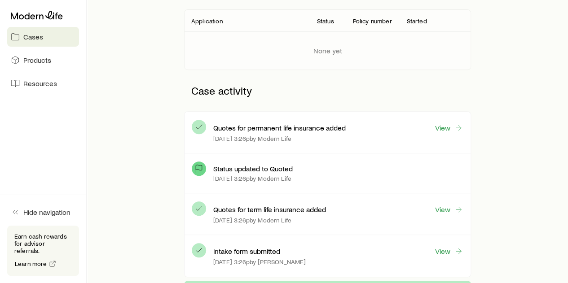
scroll to position [179, 0]
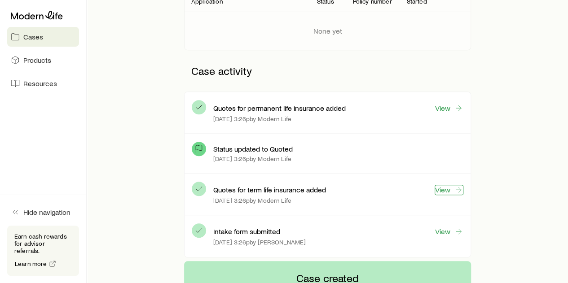
click at [445, 188] on link "View" at bounding box center [448, 190] width 29 height 10
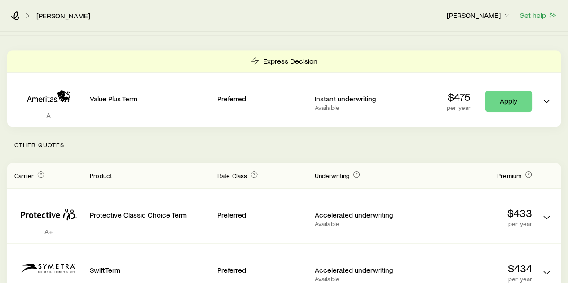
scroll to position [115426, 0]
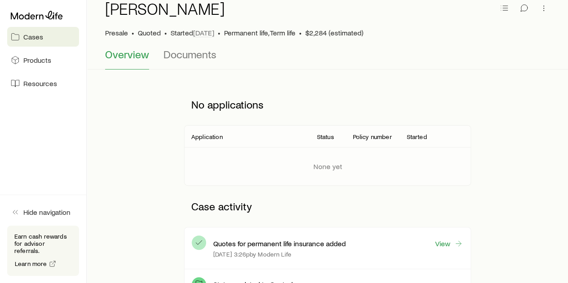
scroll to position [135, 0]
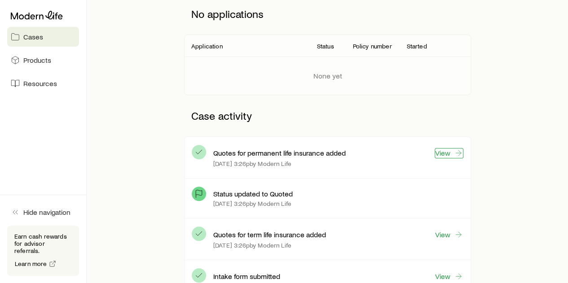
click at [453, 154] on link "View" at bounding box center [448, 153] width 29 height 10
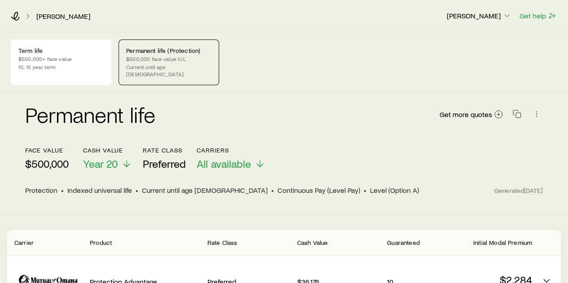
scroll to position [115426, 0]
click at [168, 54] on div "Permanent life (Protection) $500,000 face value IUL Current until age [DEMOGRAP…" at bounding box center [168, 62] width 101 height 46
click at [163, 57] on p "$500,000 face value IUL" at bounding box center [168, 58] width 85 height 7
click at [58, 14] on link "Austin, Steve" at bounding box center [63, 16] width 55 height 9
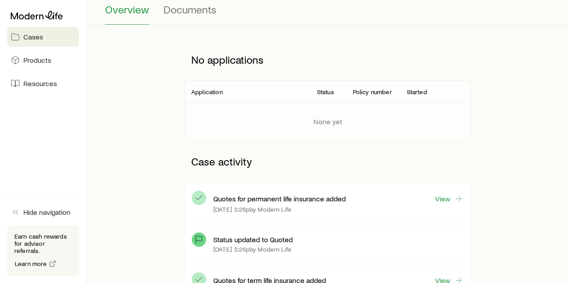
scroll to position [90, 0]
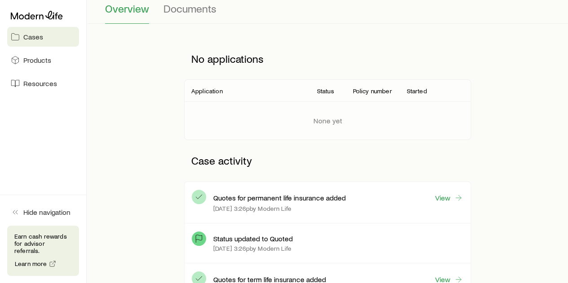
click at [39, 244] on p "Earn cash rewards for advisor referrals." at bounding box center [42, 244] width 57 height 22
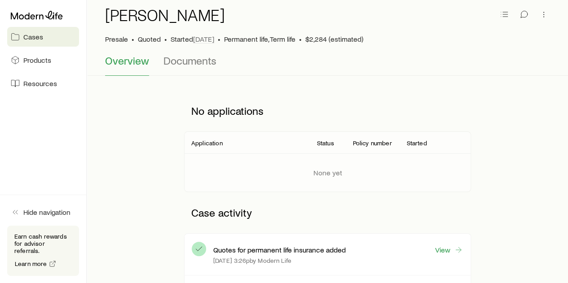
scroll to position [0, 0]
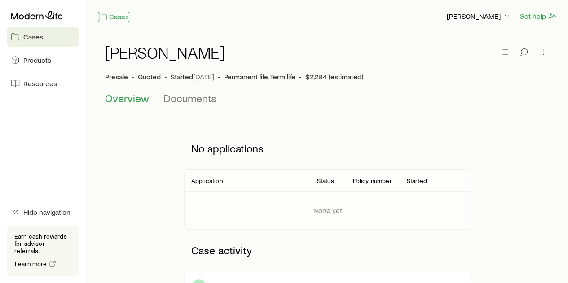
click at [118, 15] on link "Cases" at bounding box center [113, 17] width 31 height 10
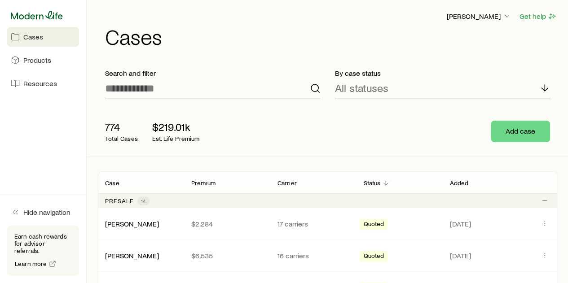
click at [48, 13] on icon at bounding box center [37, 15] width 52 height 9
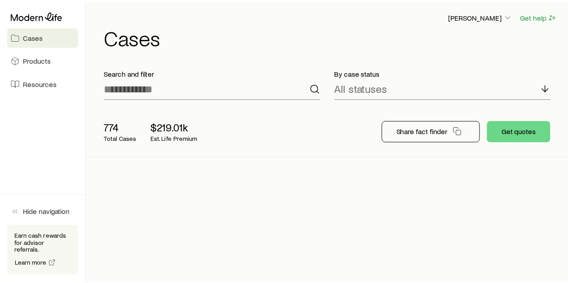
scroll to position [115426, 0]
